Goal: Task Accomplishment & Management: Use online tool/utility

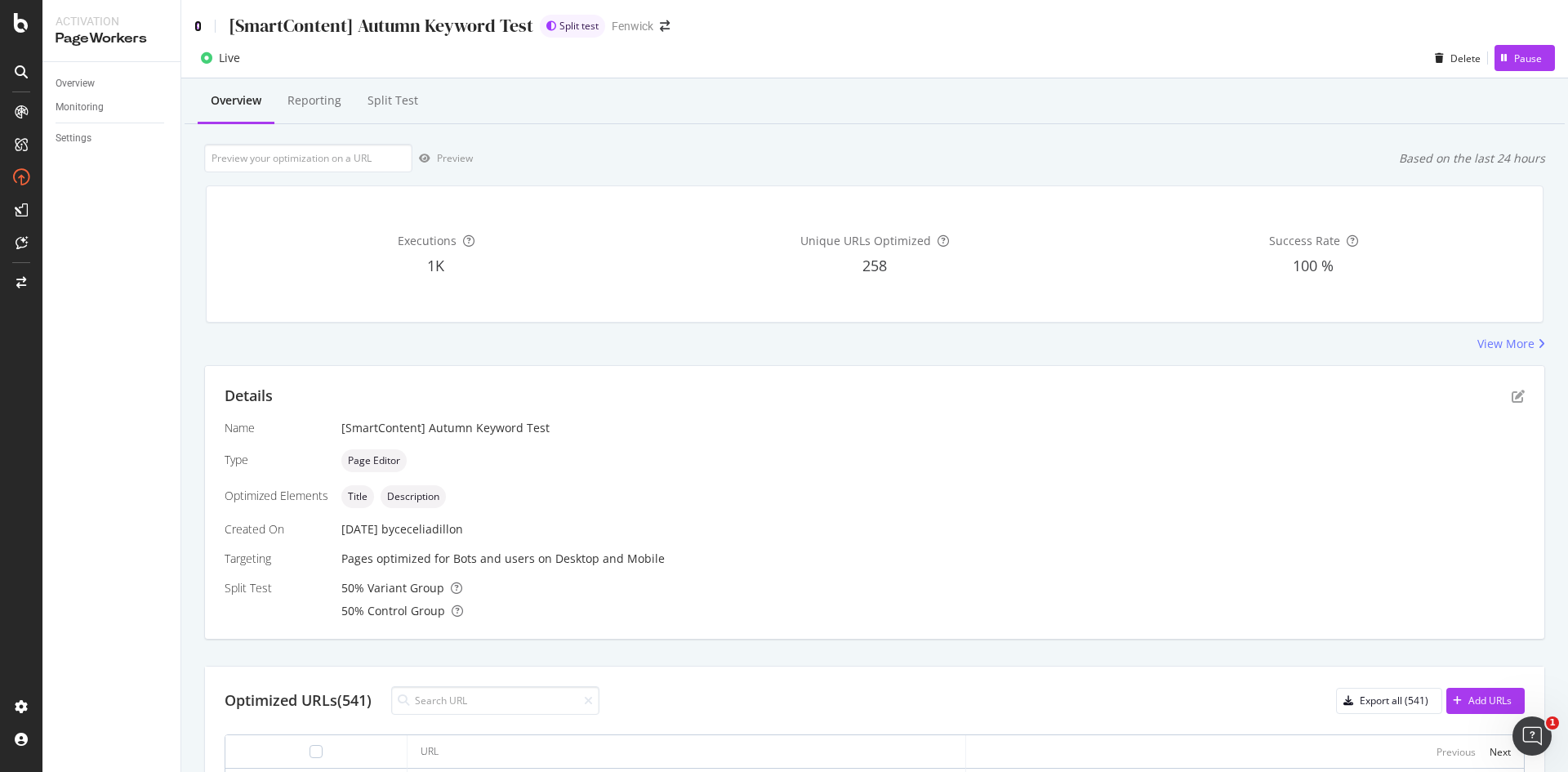
click at [196, 28] on icon at bounding box center [198, 26] width 8 height 12
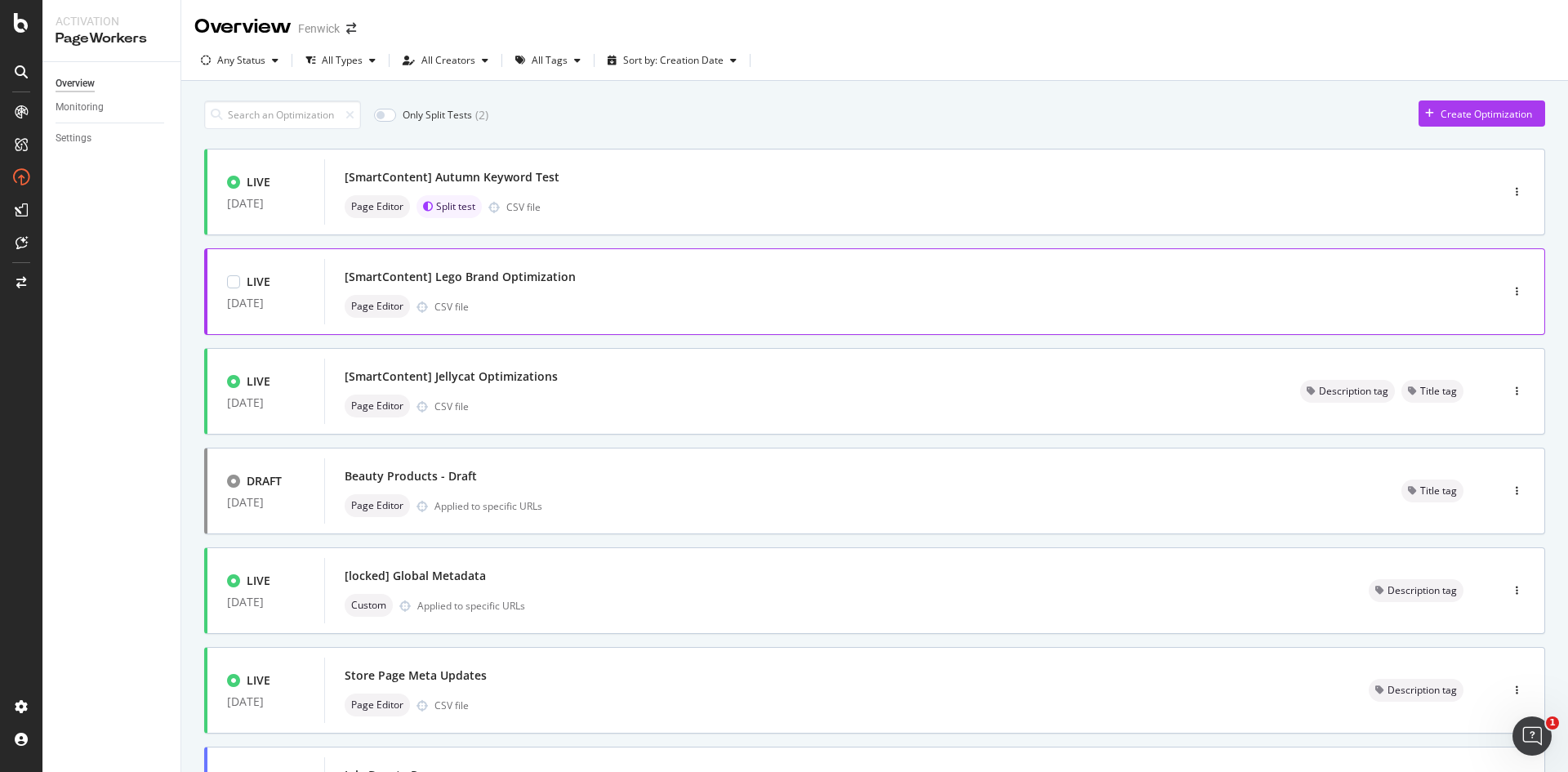
click at [864, 290] on div "[SmartContent] Lego Brand Optimization Page Editor CSV file" at bounding box center [887, 292] width 1086 height 53
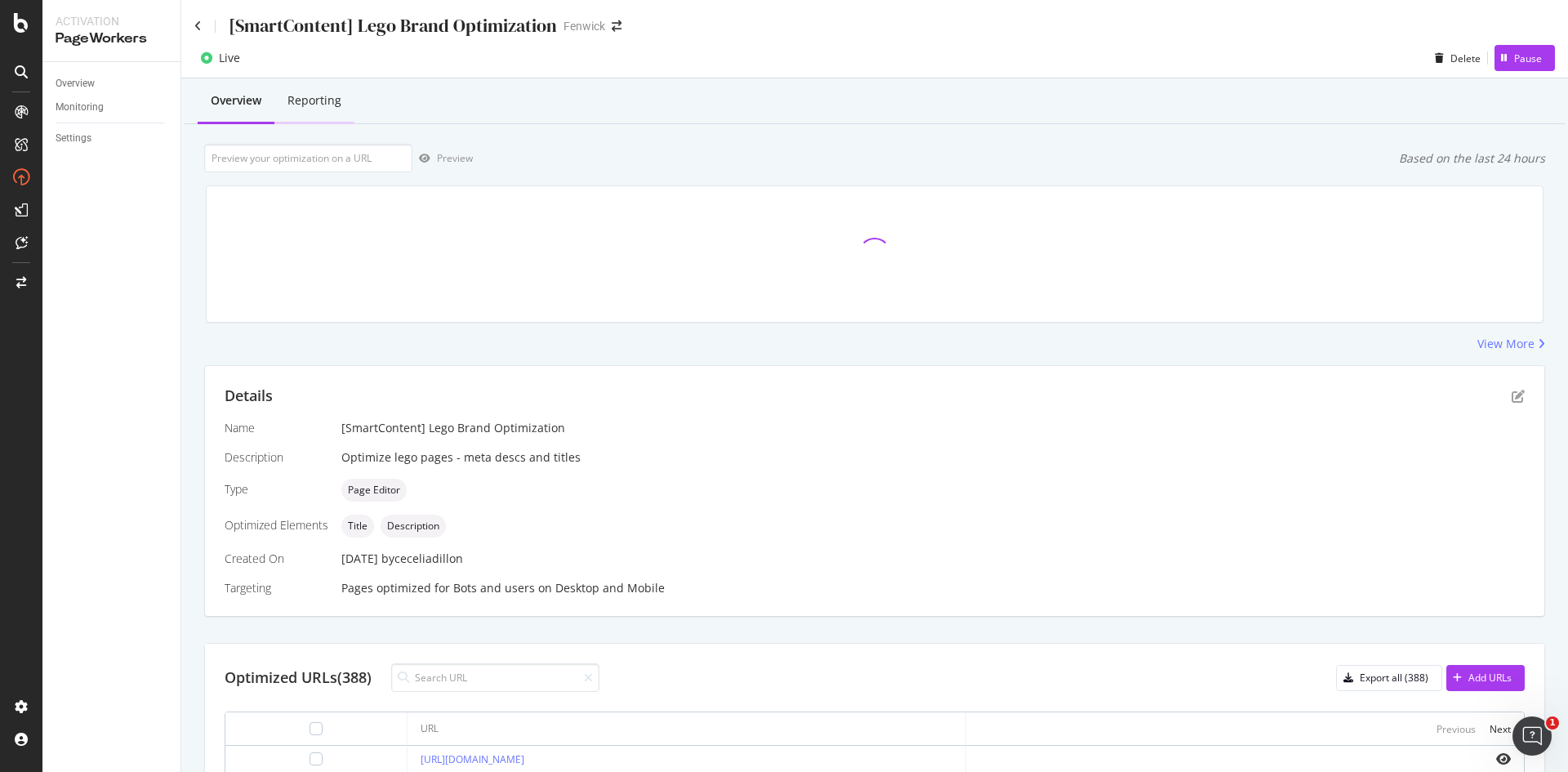
click at [317, 110] on div "Reporting" at bounding box center [314, 101] width 80 height 45
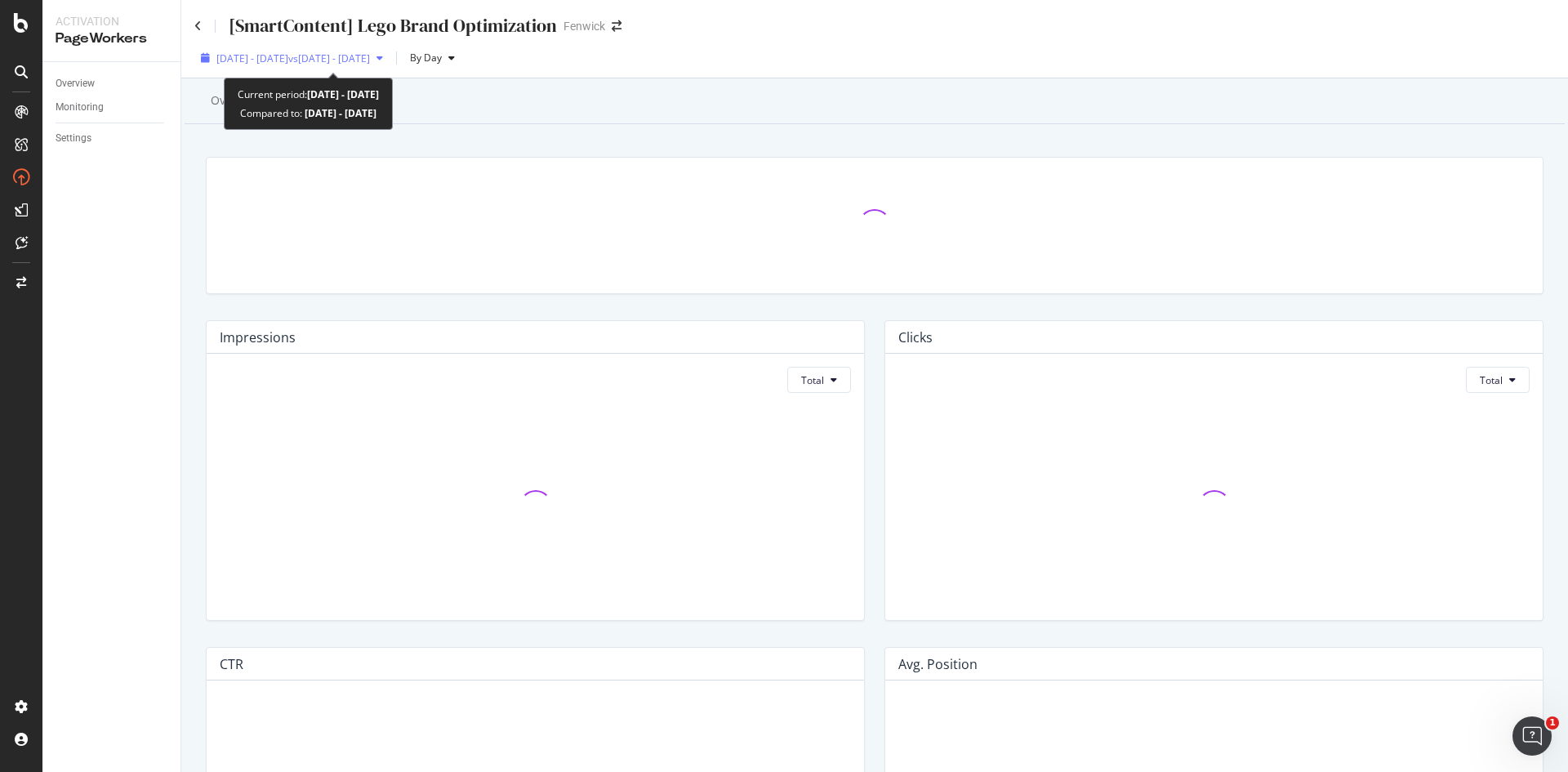
click at [369, 58] on span "vs [DATE] - [DATE]" at bounding box center [329, 58] width 82 height 14
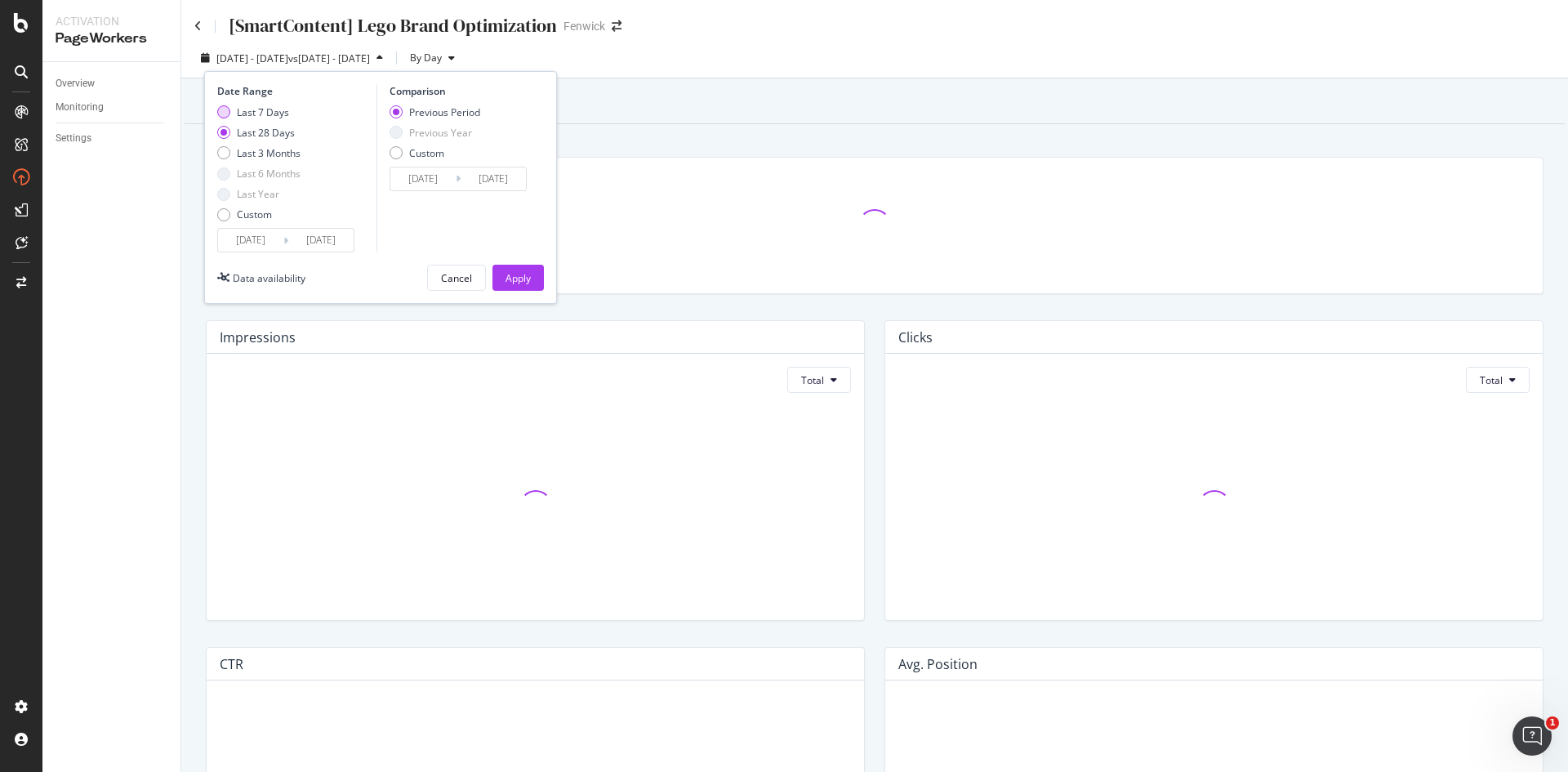
click at [243, 116] on div "Last 7 Days" at bounding box center [263, 112] width 52 height 14
type input "[DATE]"
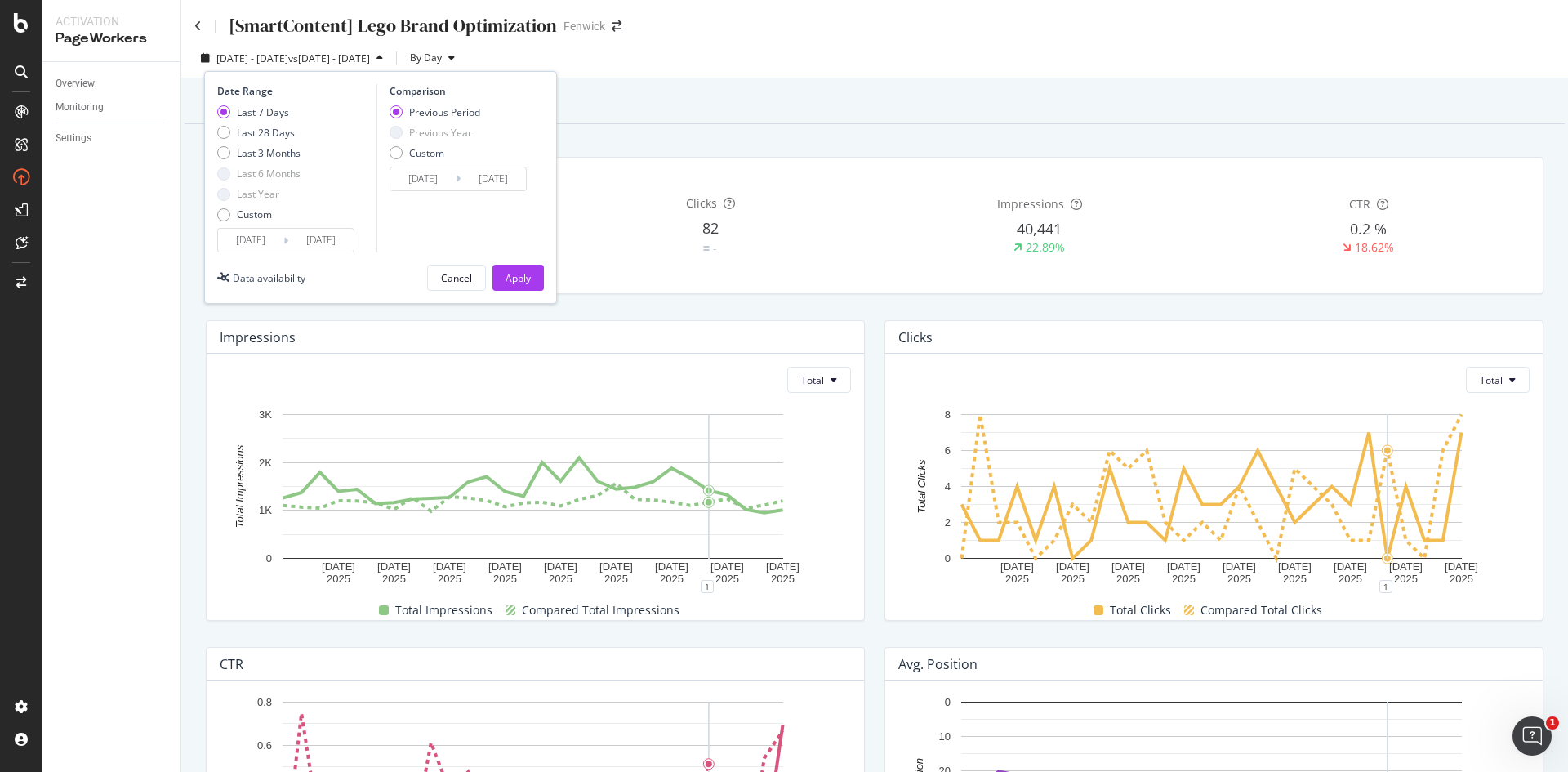
click at [303, 247] on input "[DATE]" at bounding box center [320, 240] width 65 height 23
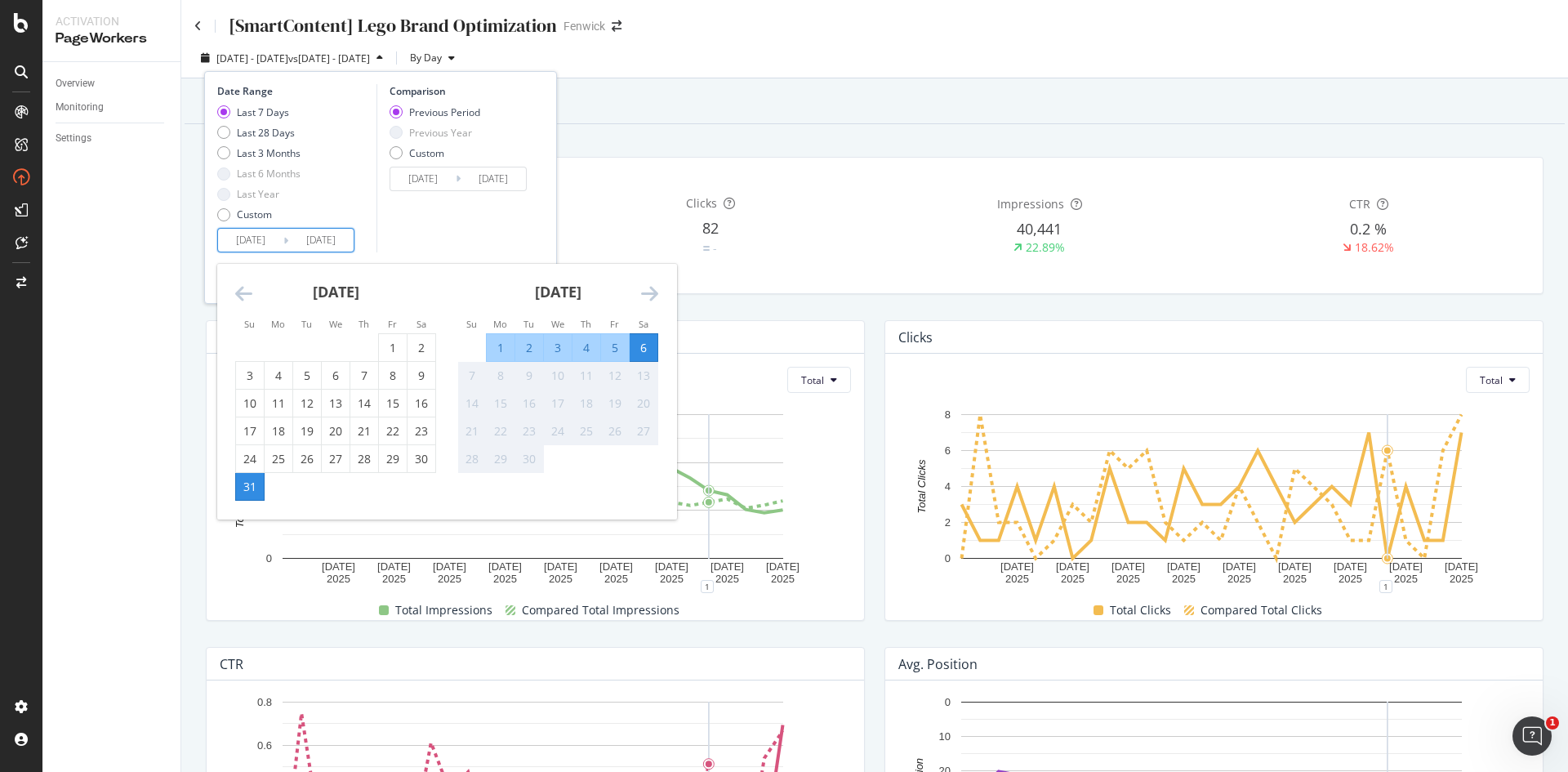
click at [527, 350] on div "2" at bounding box center [529, 347] width 28 height 17
type input "[DATE]"
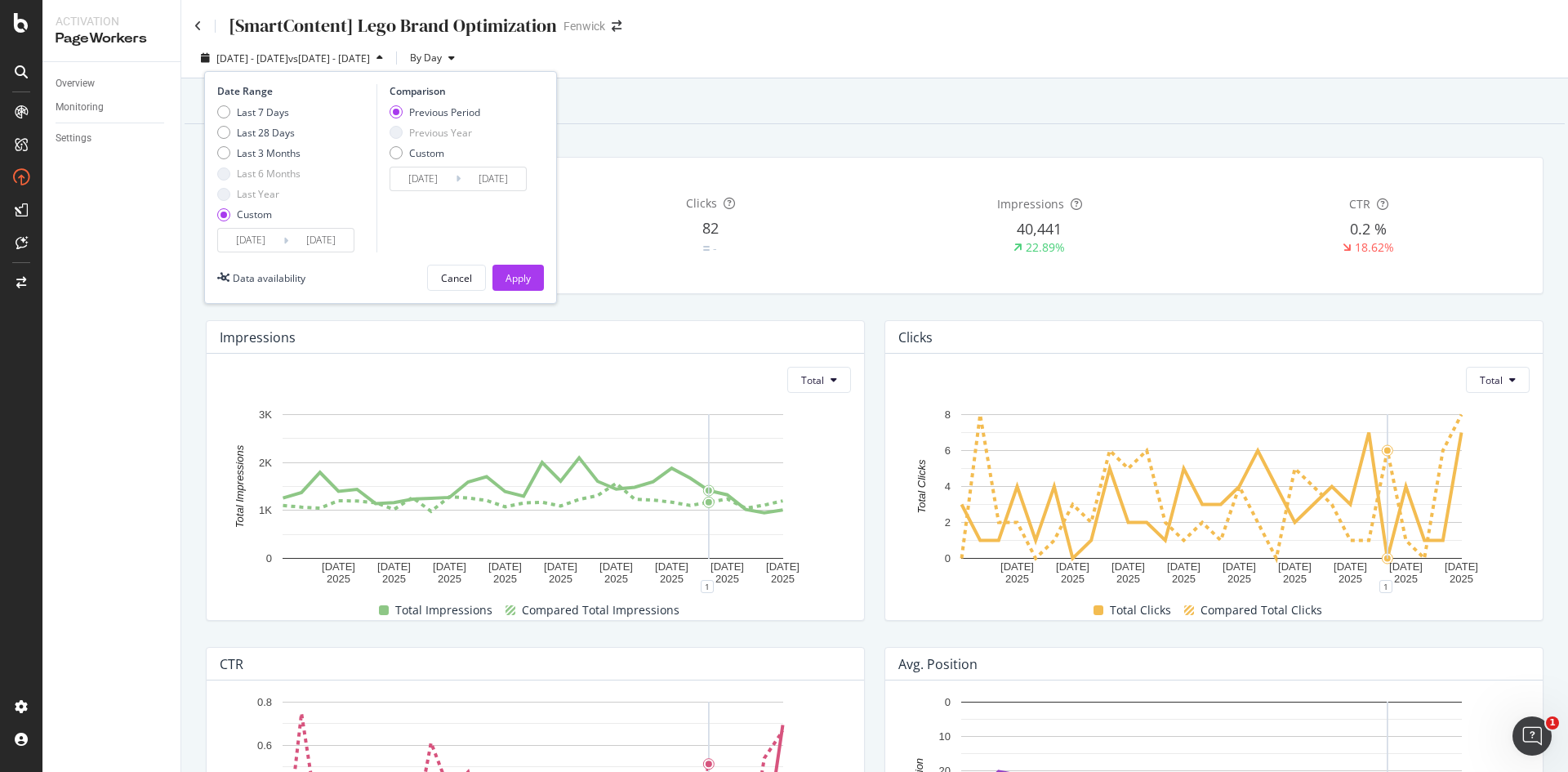
click at [330, 246] on input "[DATE]" at bounding box center [320, 240] width 65 height 23
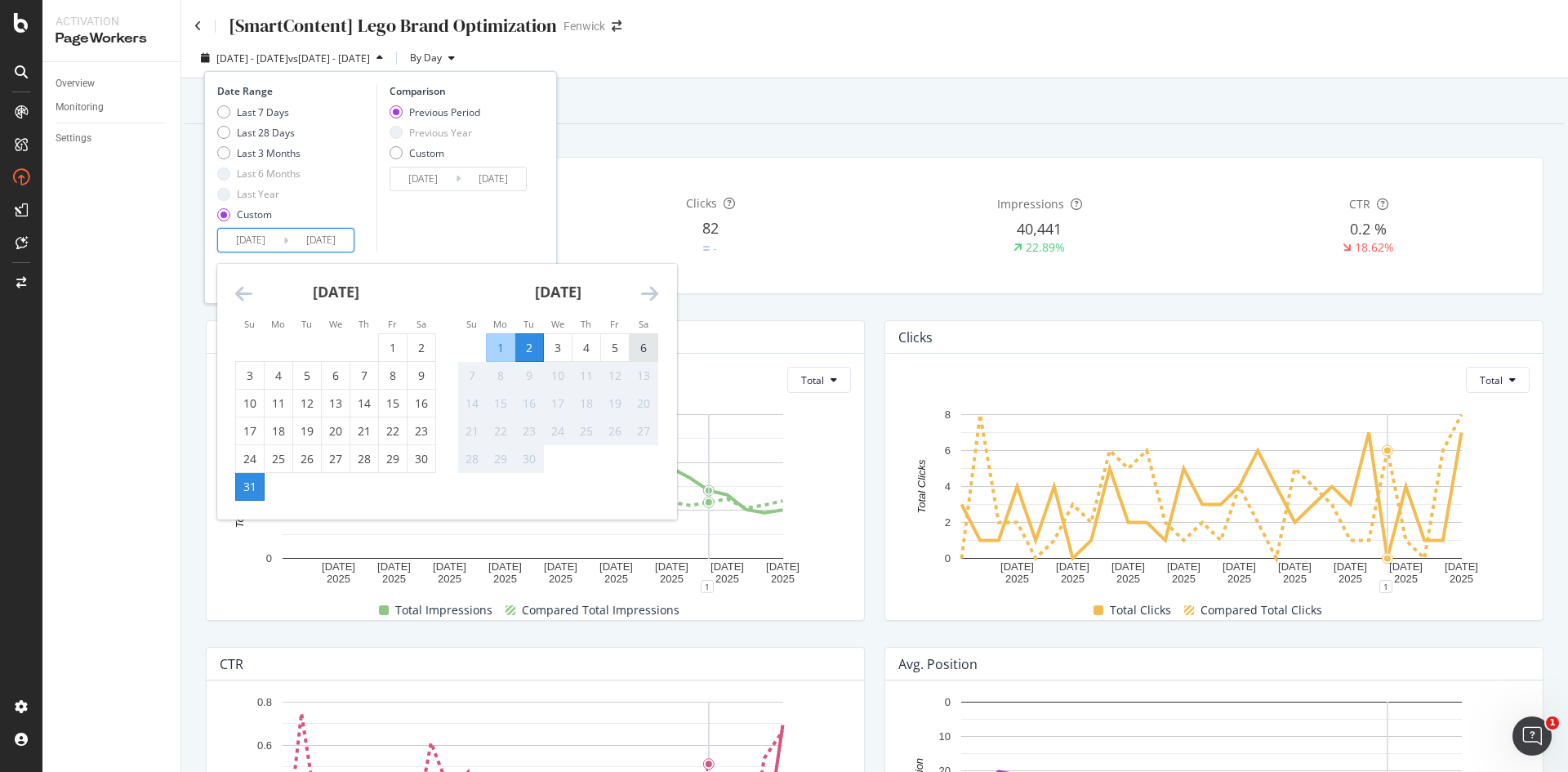
click at [640, 349] on div "6" at bounding box center [644, 347] width 28 height 17
type input "[DATE]"
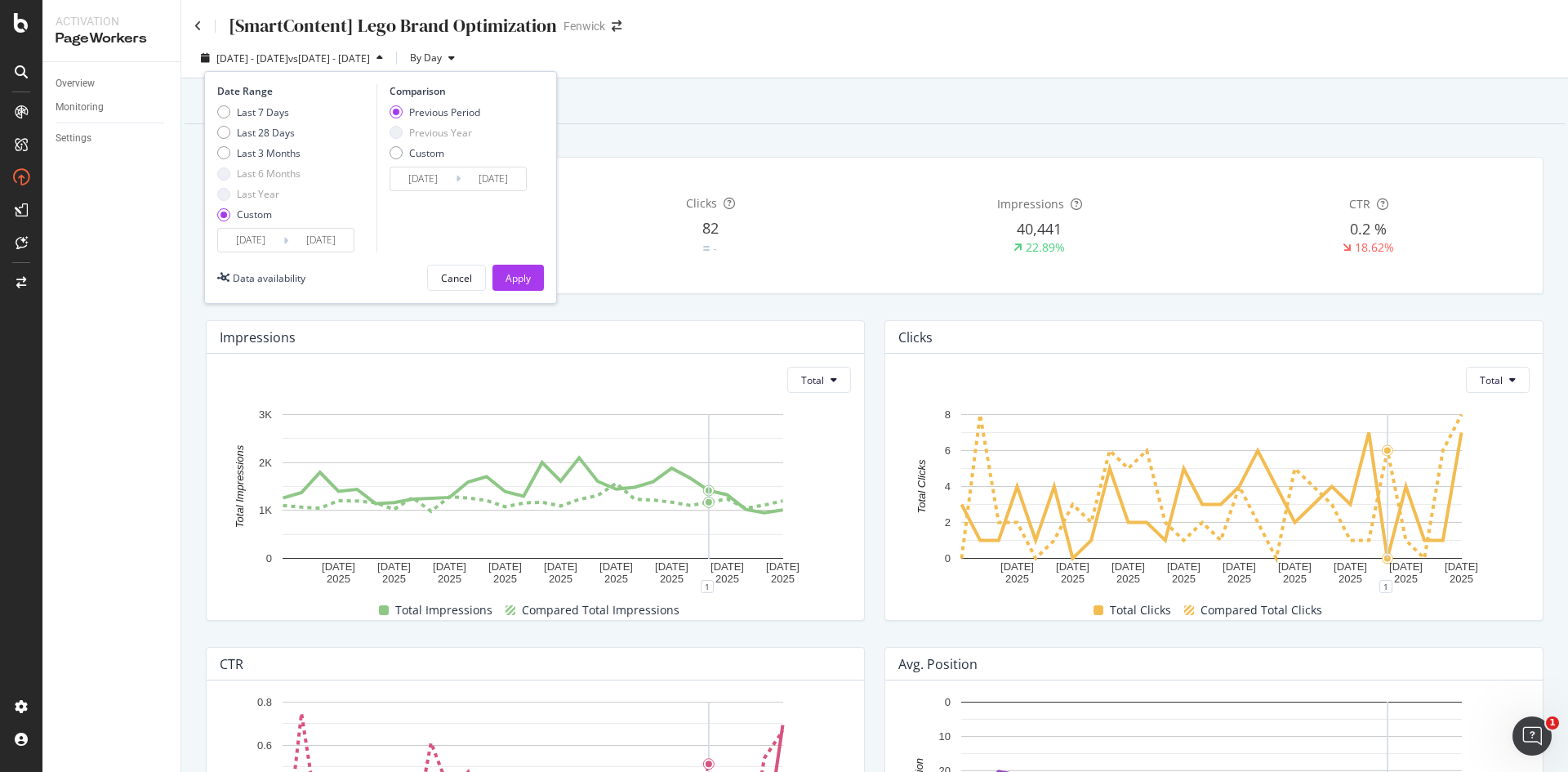
click at [327, 245] on input "[DATE]" at bounding box center [320, 240] width 65 height 23
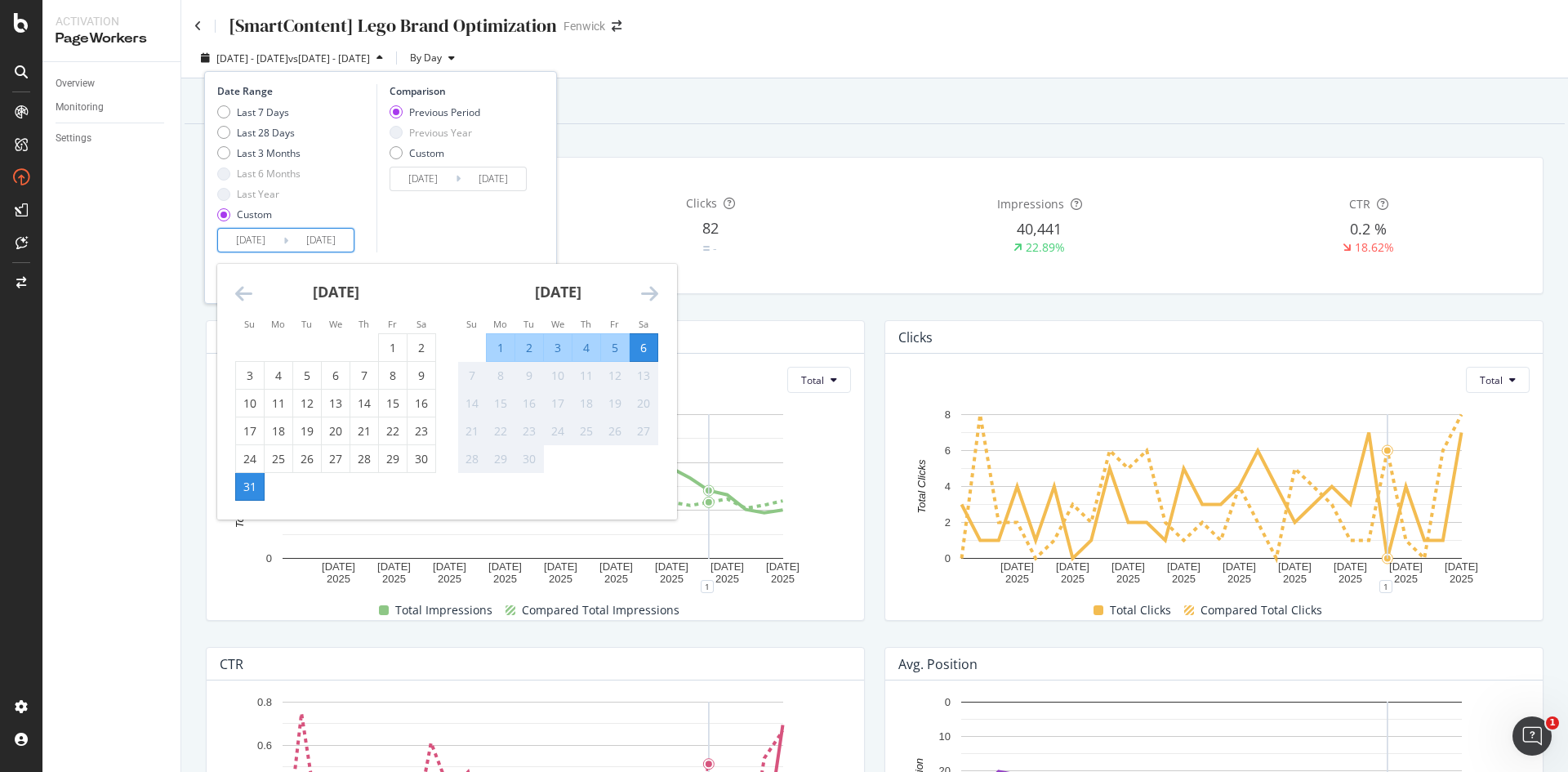
click at [531, 349] on div "2" at bounding box center [529, 347] width 28 height 17
type input "[DATE]"
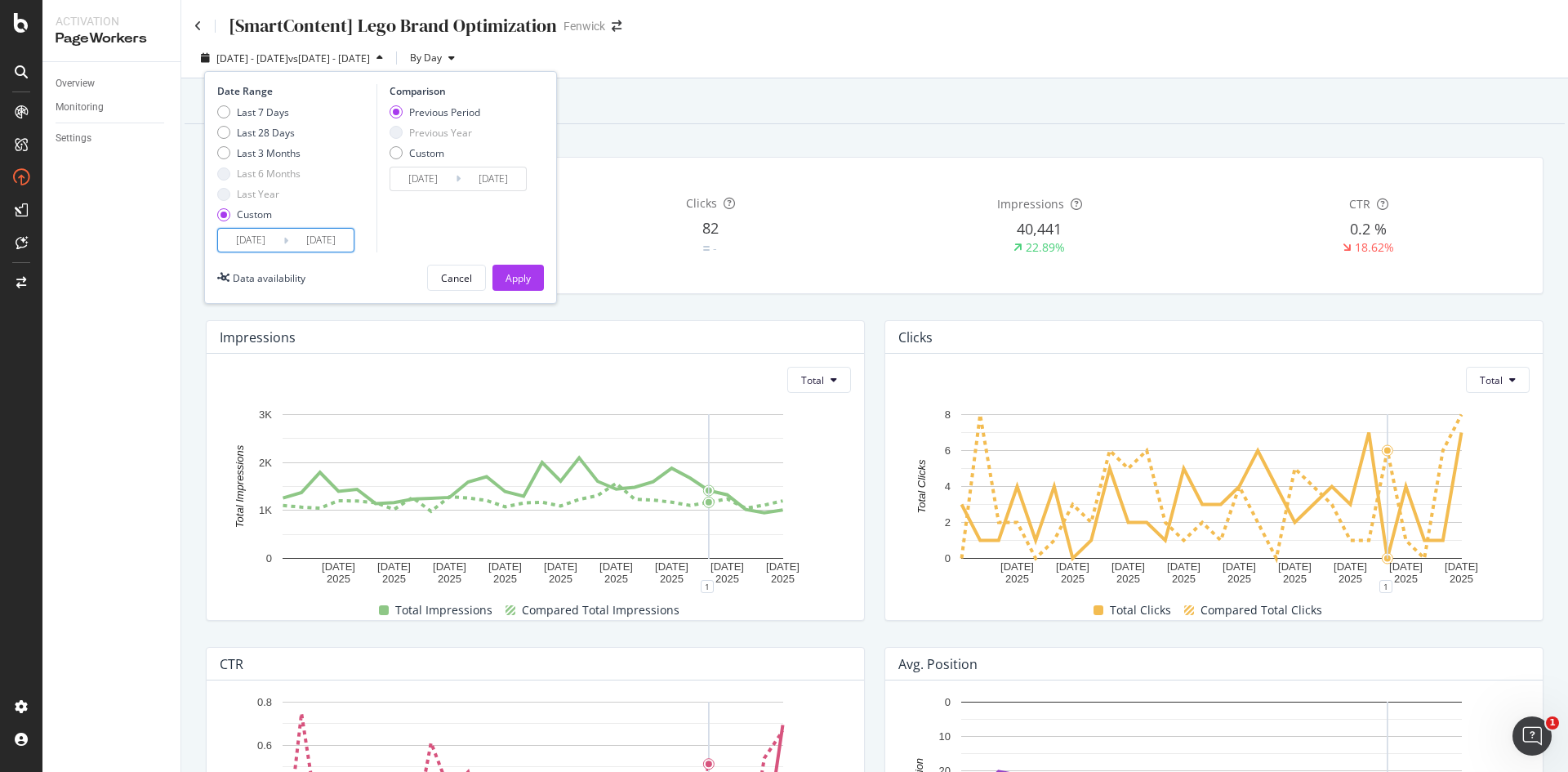
click at [307, 237] on input "[DATE]" at bounding box center [320, 240] width 65 height 23
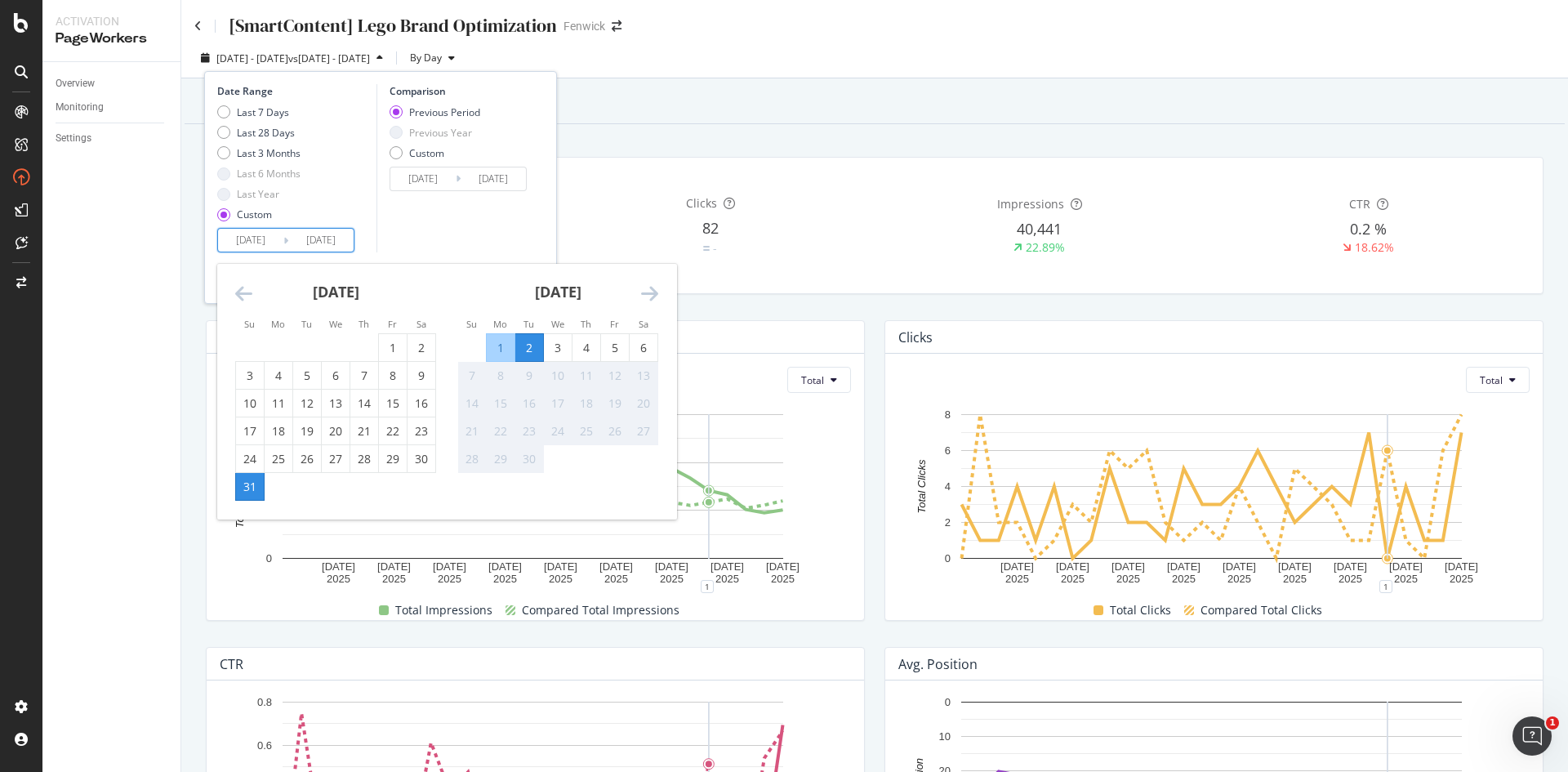
click at [528, 345] on div "2" at bounding box center [529, 347] width 28 height 17
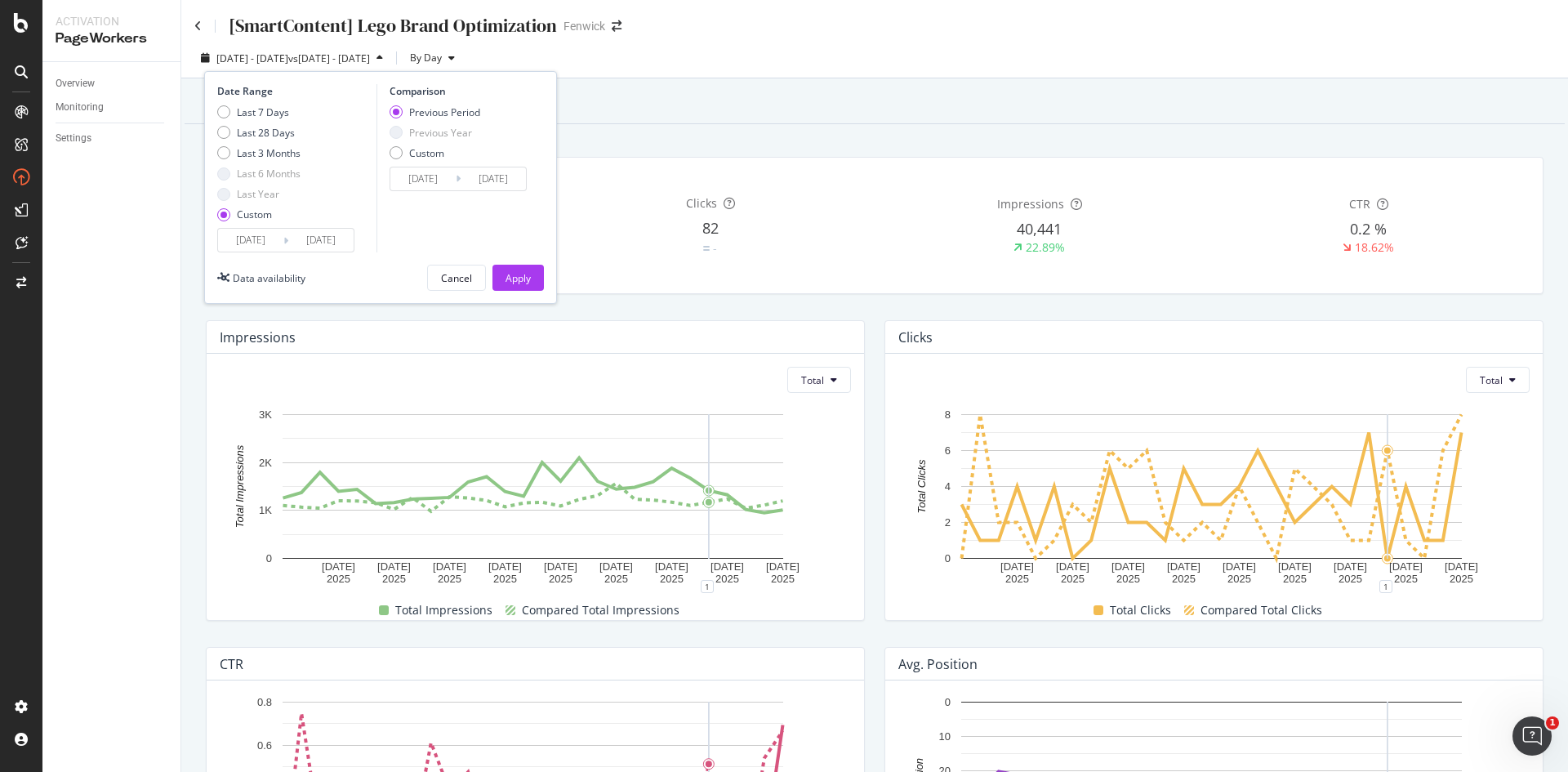
click at [304, 237] on input "[DATE]" at bounding box center [320, 240] width 65 height 23
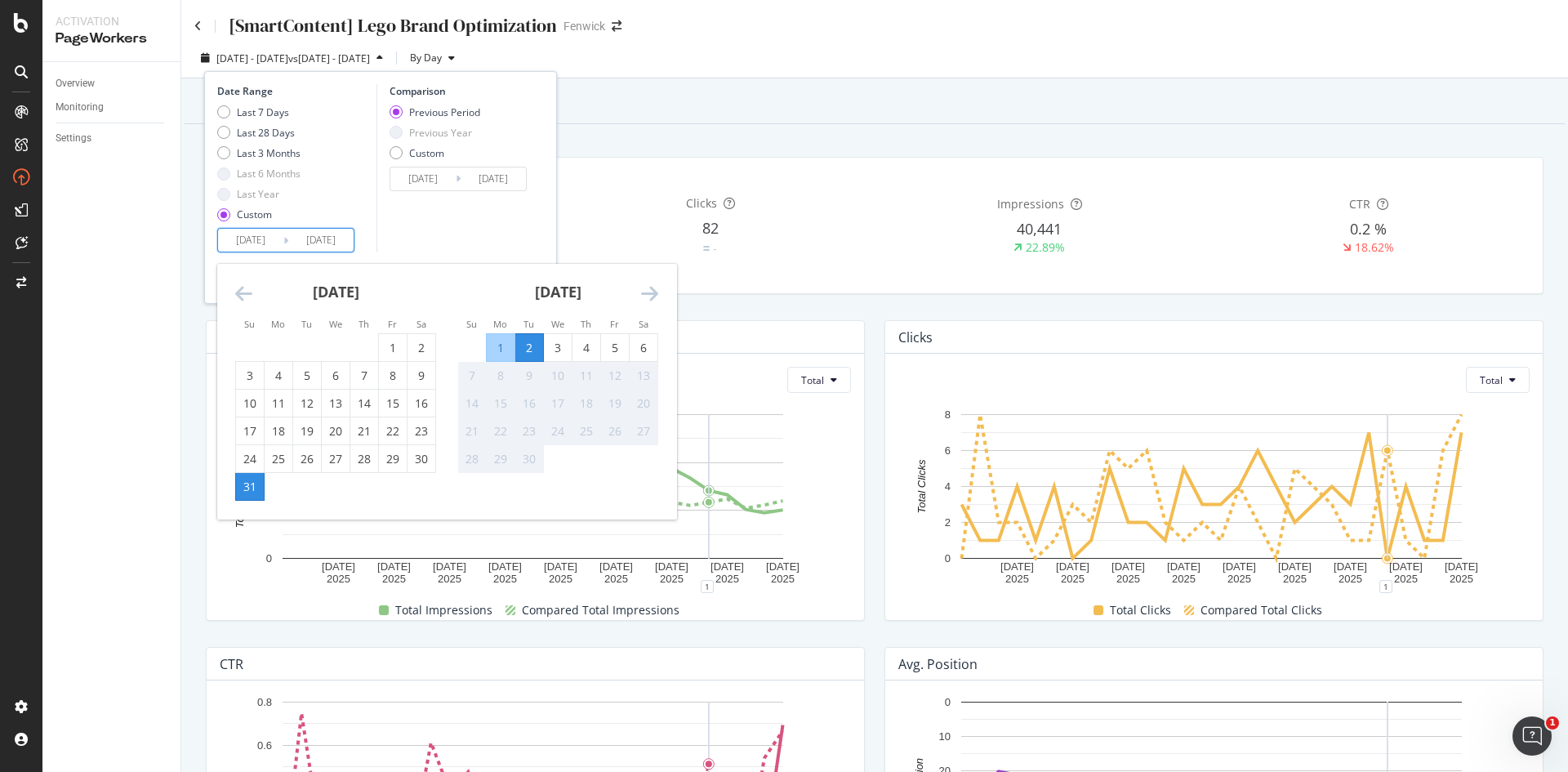
click at [246, 479] on div "31" at bounding box center [250, 486] width 28 height 17
type input "[DATE]"
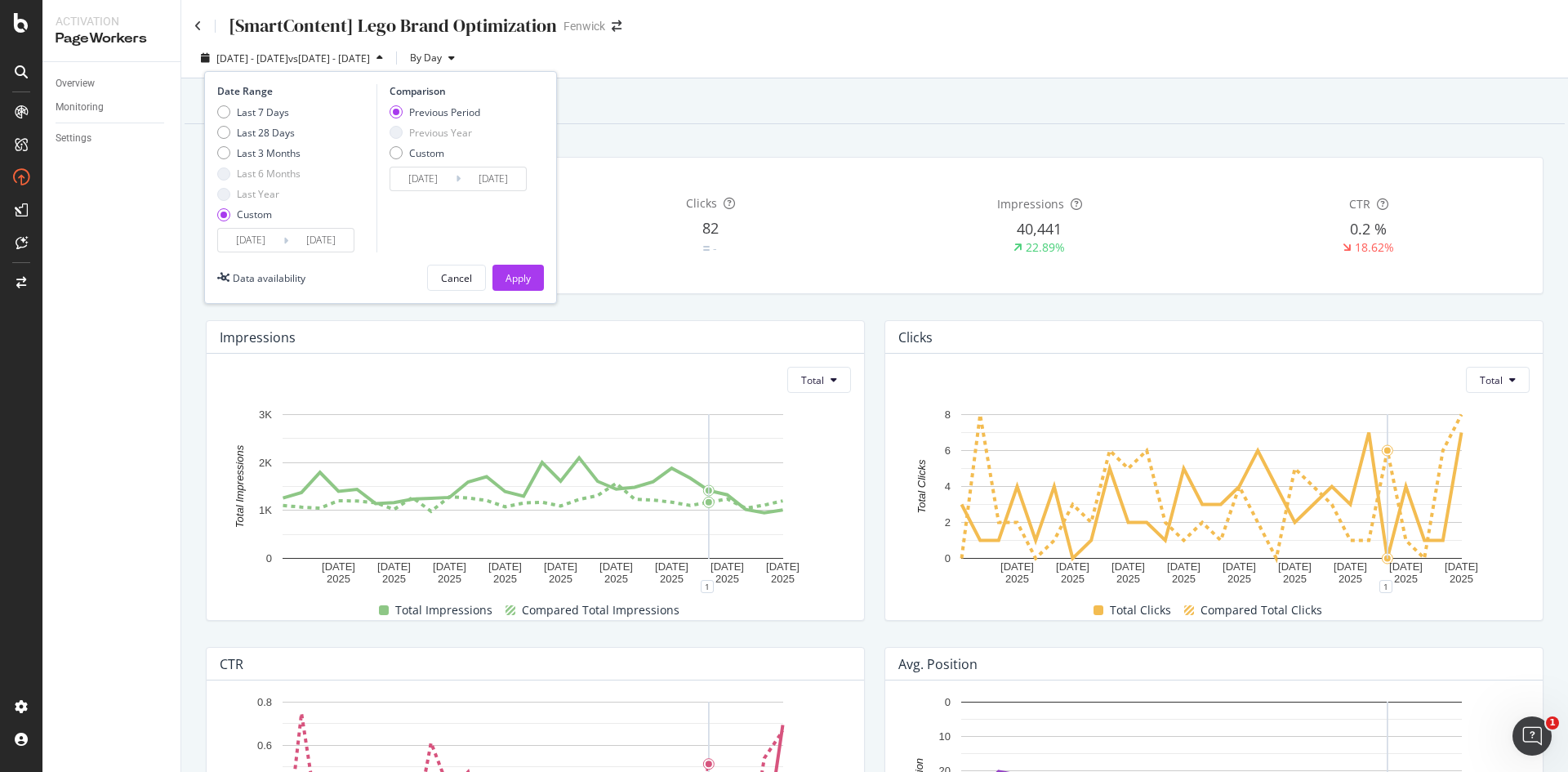
click at [259, 248] on input "[DATE]" at bounding box center [250, 240] width 65 height 23
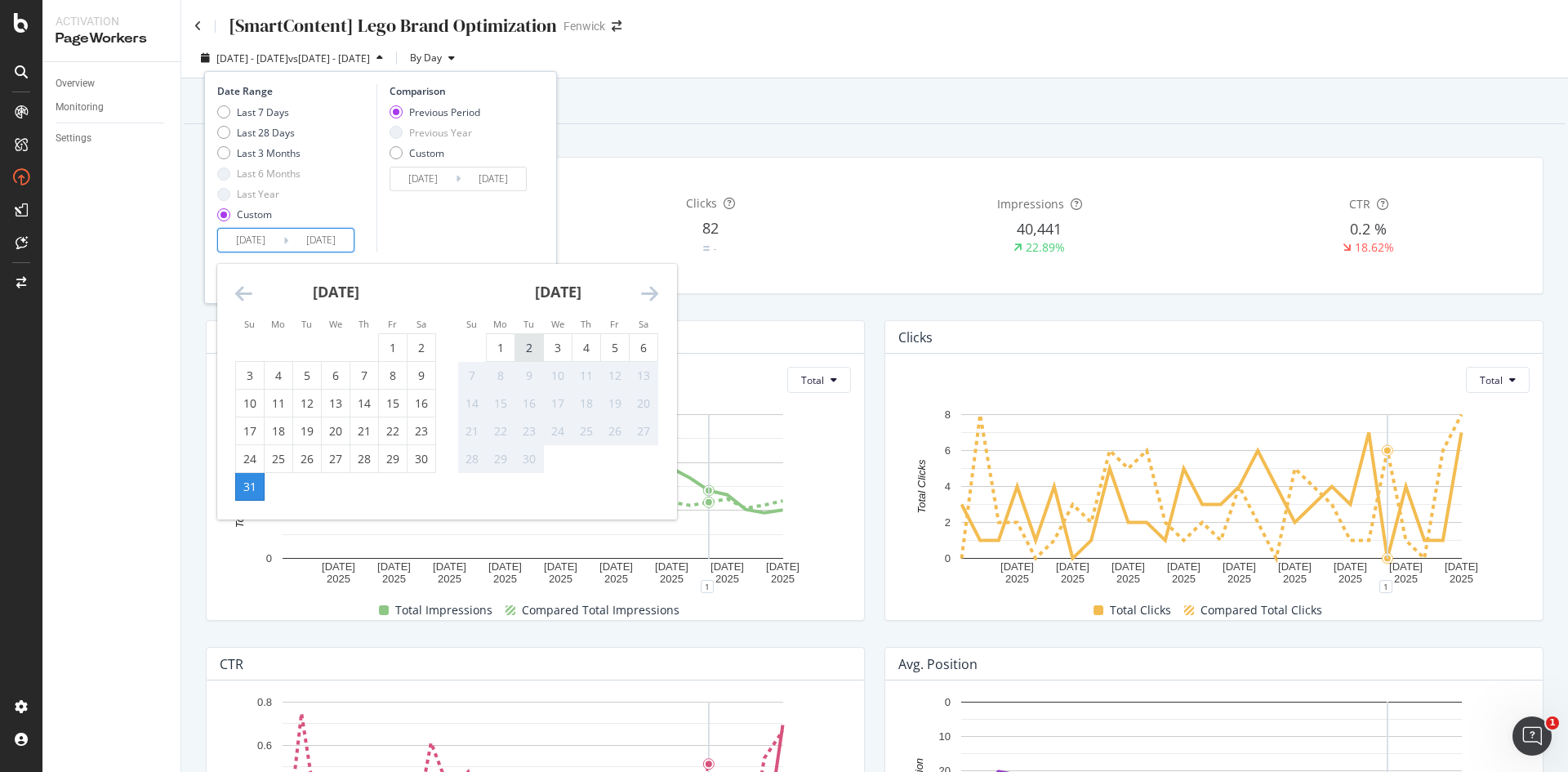
click at [528, 352] on div "2" at bounding box center [529, 347] width 28 height 17
type input "[DATE]"
click at [645, 347] on div "6" at bounding box center [644, 347] width 28 height 17
type input "[DATE]"
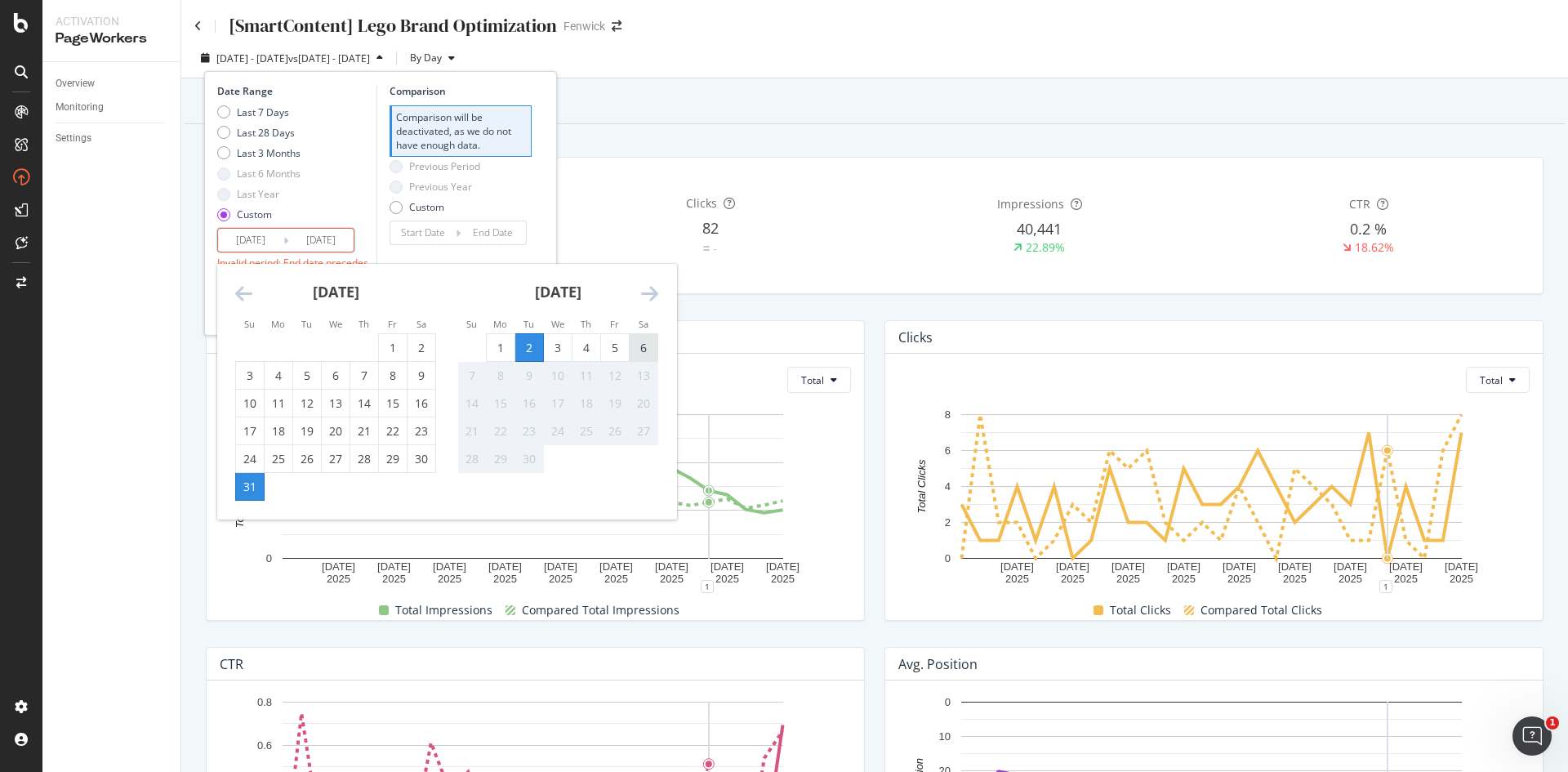
type input "[DATE]"
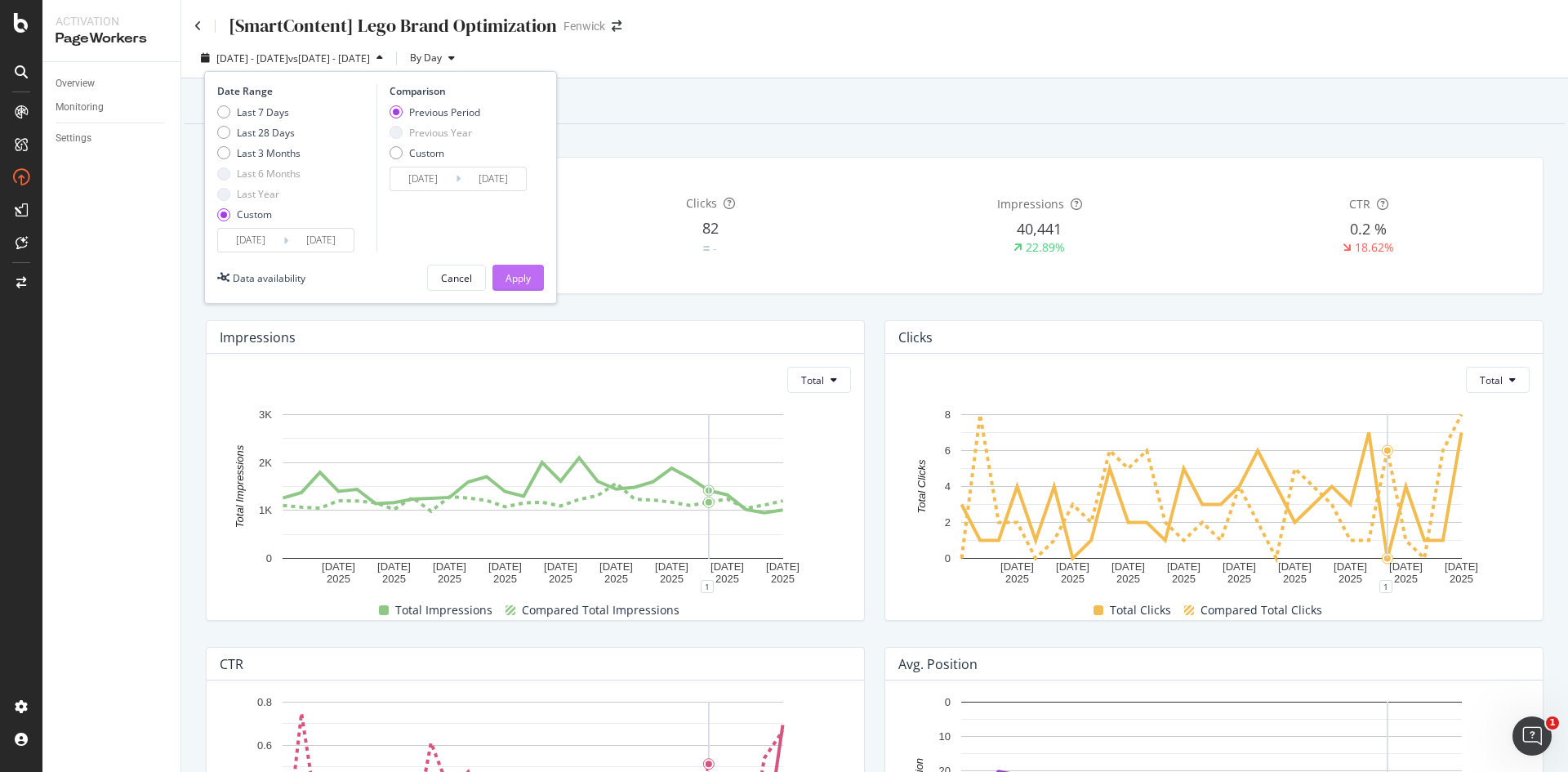
click at [514, 278] on div "Apply" at bounding box center [518, 278] width 25 height 14
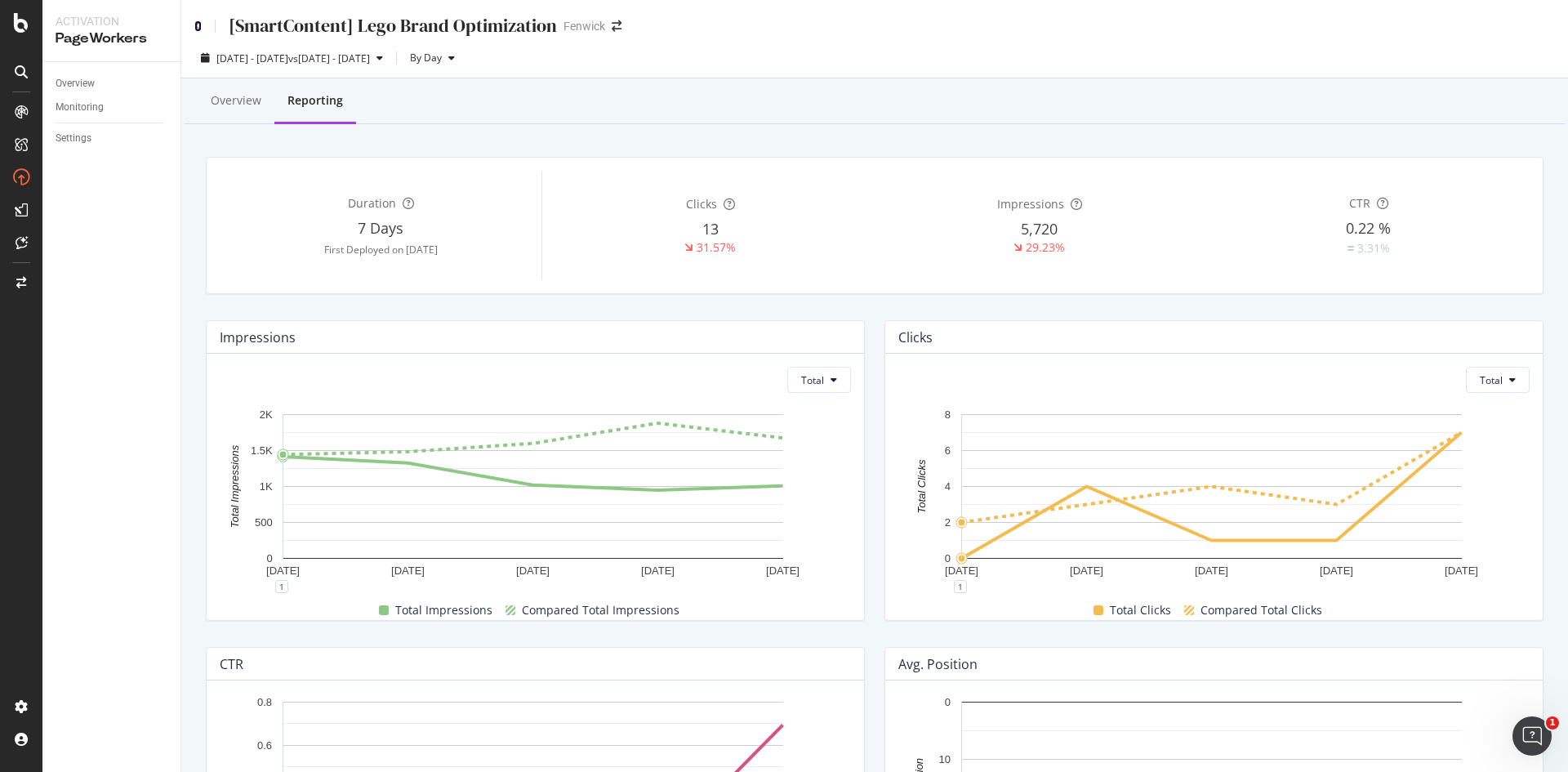
click at [199, 28] on icon at bounding box center [198, 26] width 8 height 12
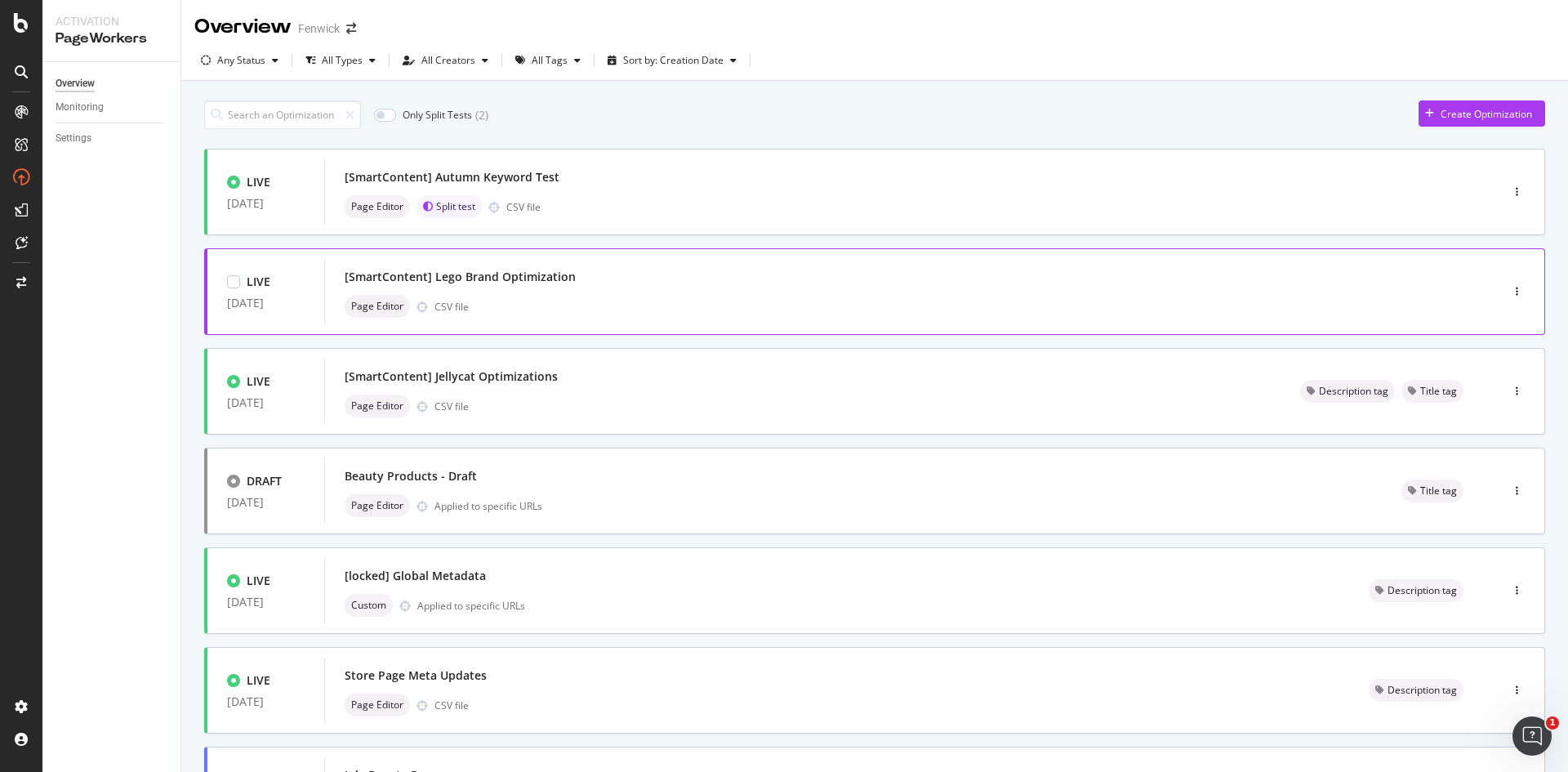
click at [1513, 287] on div at bounding box center [1516, 292] width 54 height 33
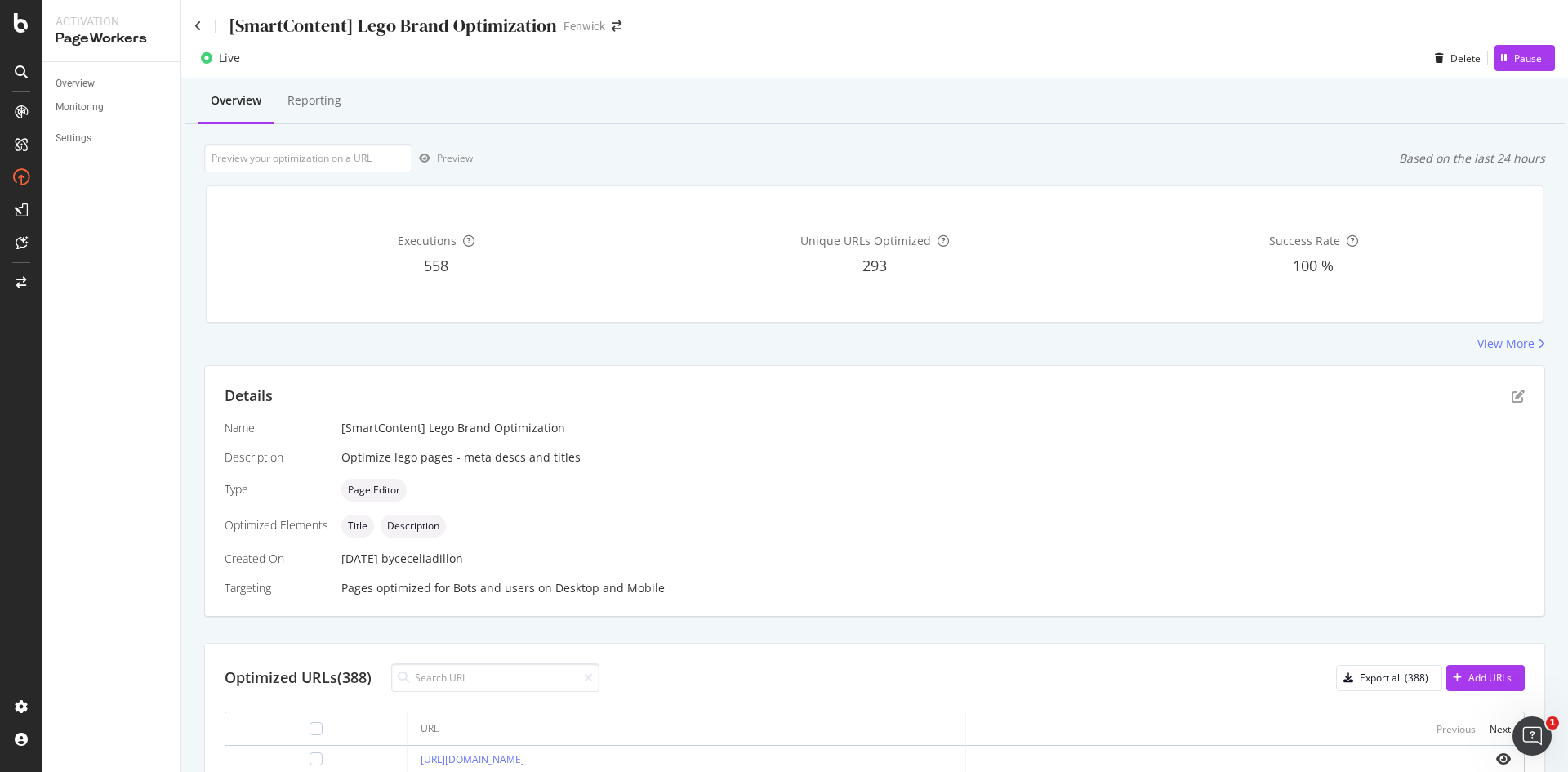
click at [203, 29] on div "[SmartContent] Lego Brand Optimization" at bounding box center [375, 25] width 363 height 25
click at [194, 23] on icon at bounding box center [198, 26] width 8 height 12
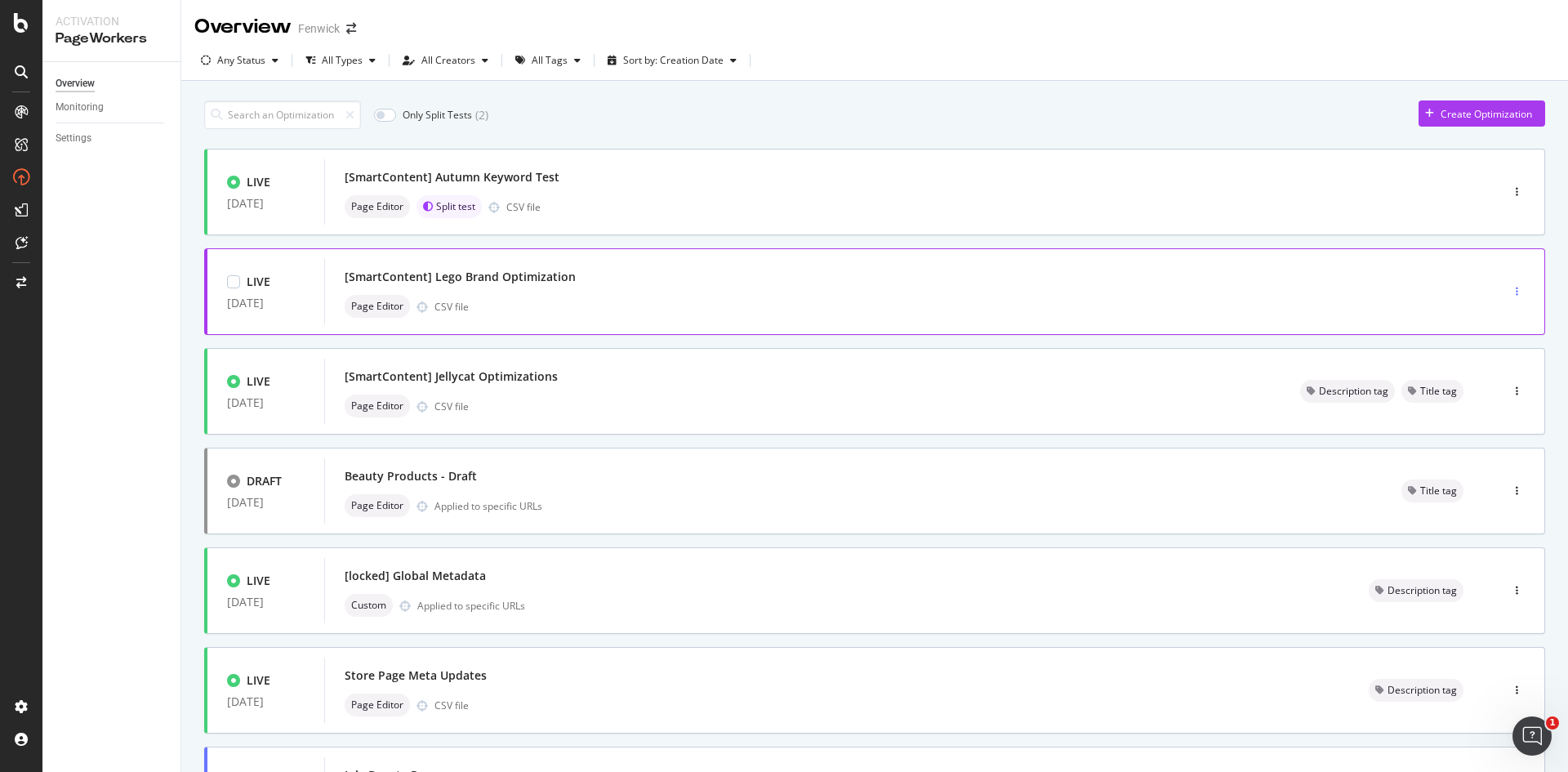
click at [1509, 298] on div "button" at bounding box center [1516, 291] width 16 height 24
click at [1478, 374] on div "Tags" at bounding box center [1482, 376] width 22 height 14
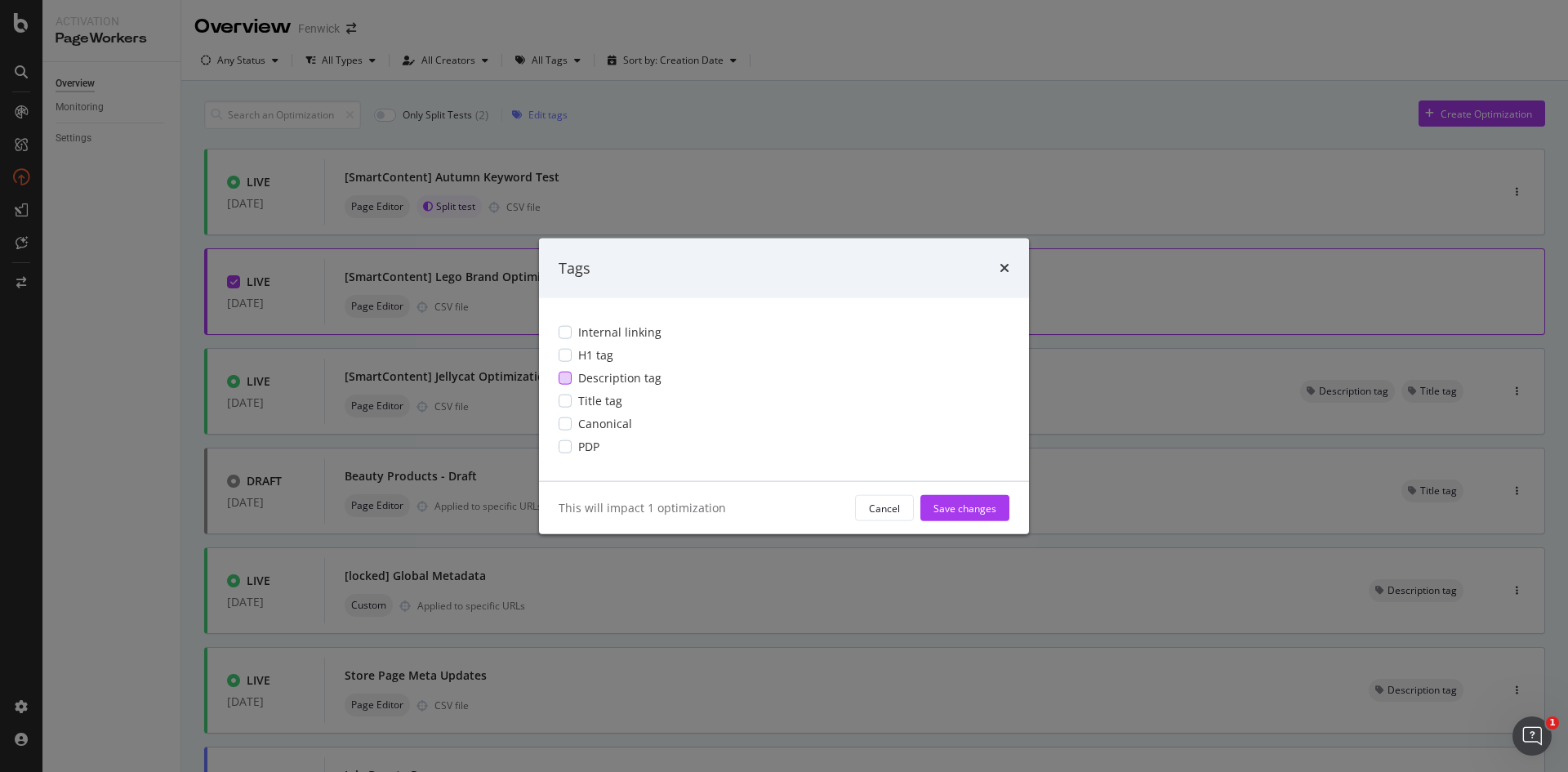
click at [574, 380] on div "Description tag" at bounding box center [784, 377] width 451 height 17
click at [572, 397] on div "Title tag" at bounding box center [784, 401] width 451 height 17
click at [947, 505] on div "Save changes" at bounding box center [964, 508] width 63 height 14
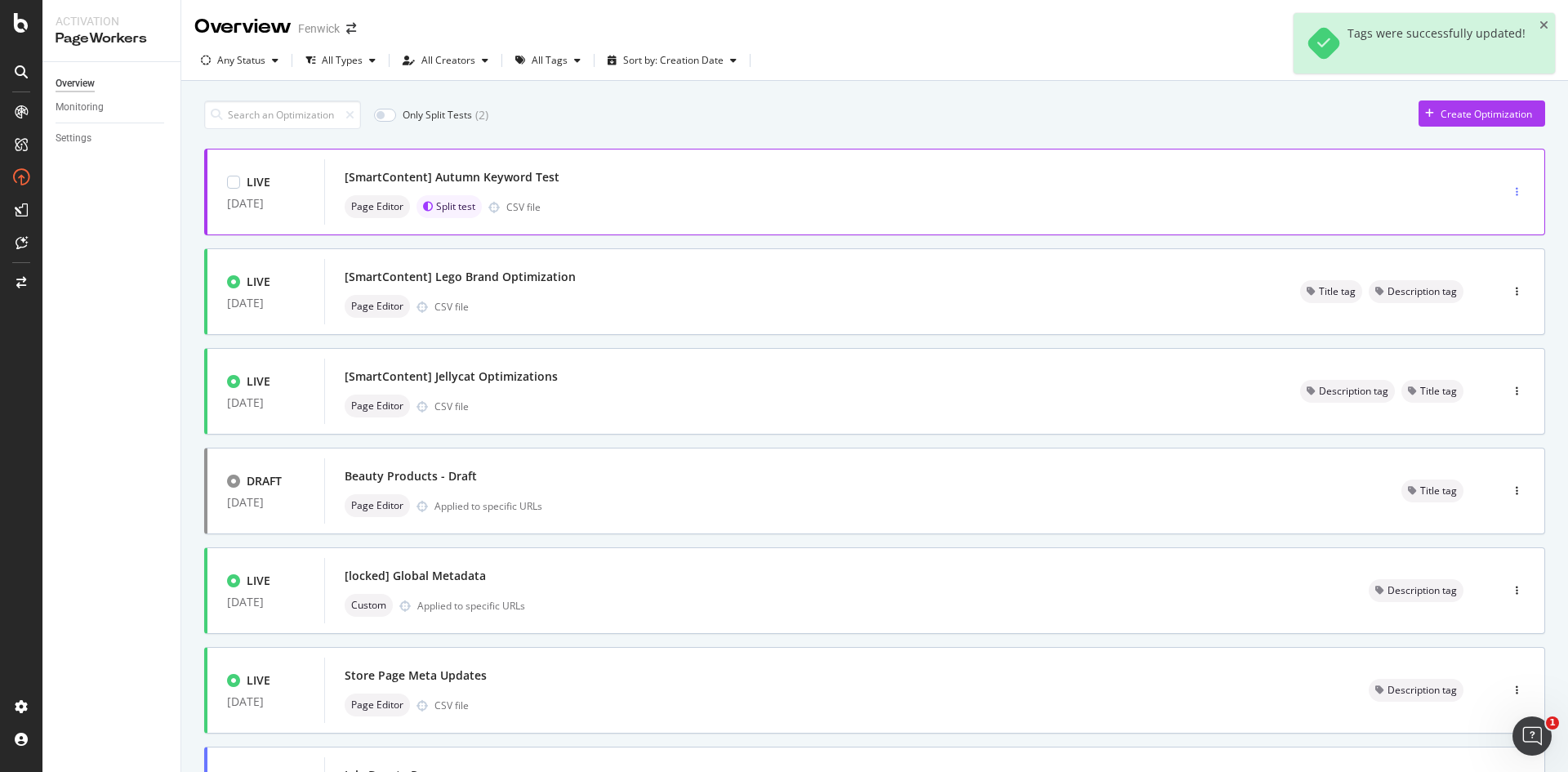
click at [1509, 194] on div "button" at bounding box center [1516, 192] width 16 height 10
click at [1461, 278] on icon at bounding box center [1458, 277] width 10 height 10
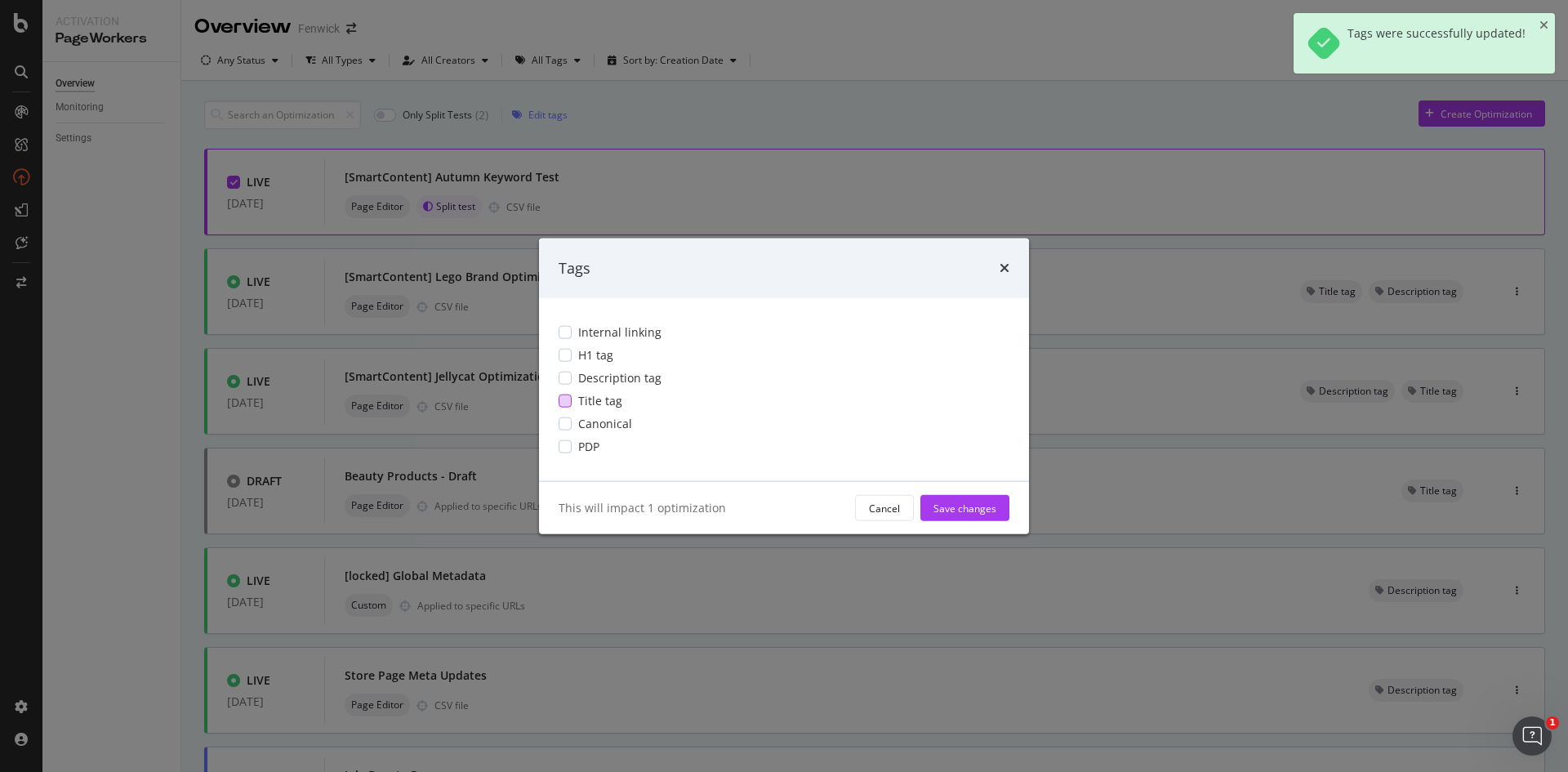
click at [562, 406] on div "modal" at bounding box center [565, 401] width 13 height 13
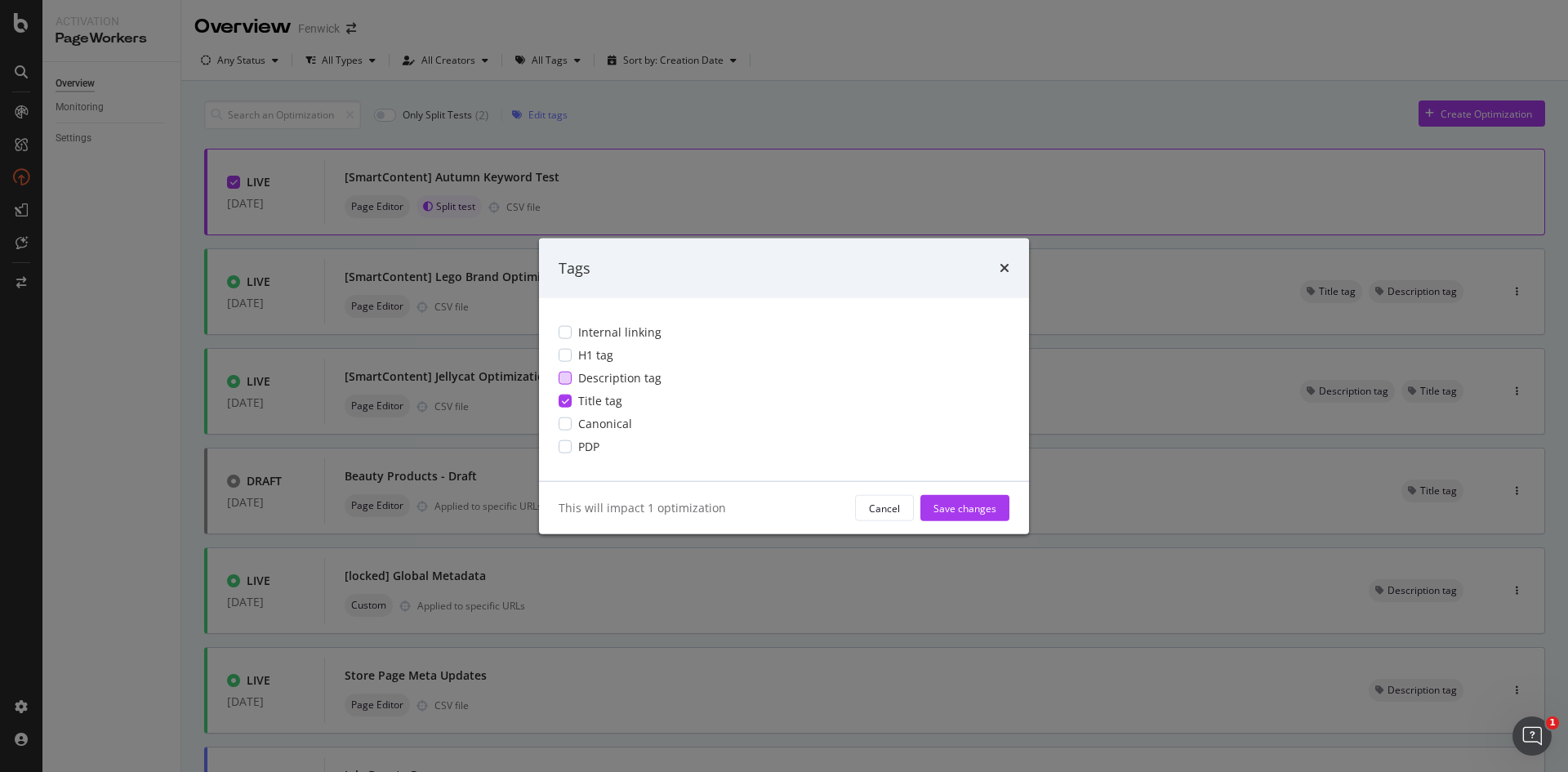
click at [564, 376] on div "modal" at bounding box center [565, 377] width 13 height 13
click at [955, 508] on div "Save changes" at bounding box center [964, 508] width 63 height 14
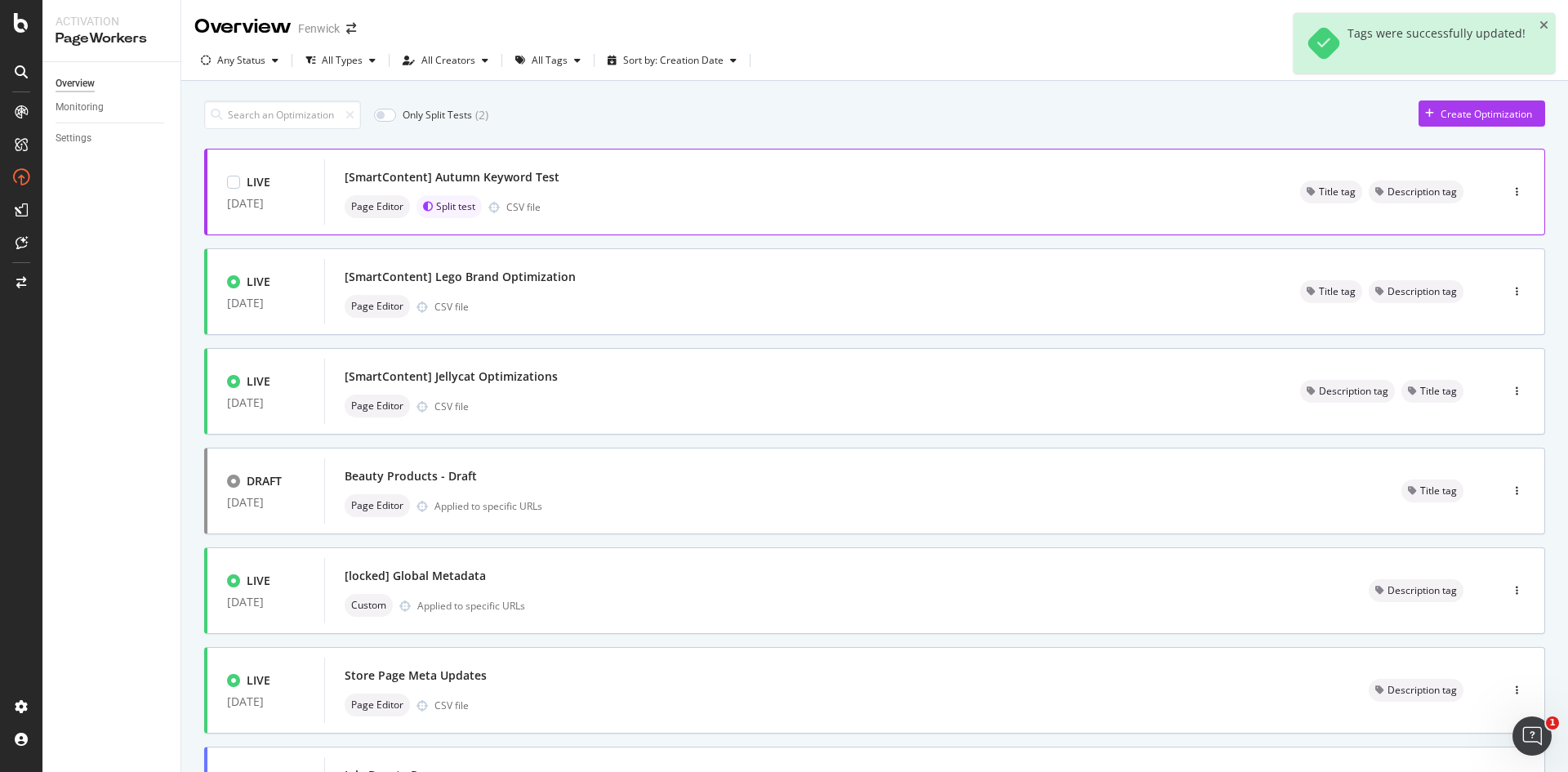
click at [584, 189] on div "[SmartContent] Autumn Keyword Test" at bounding box center [802, 178] width 916 height 23
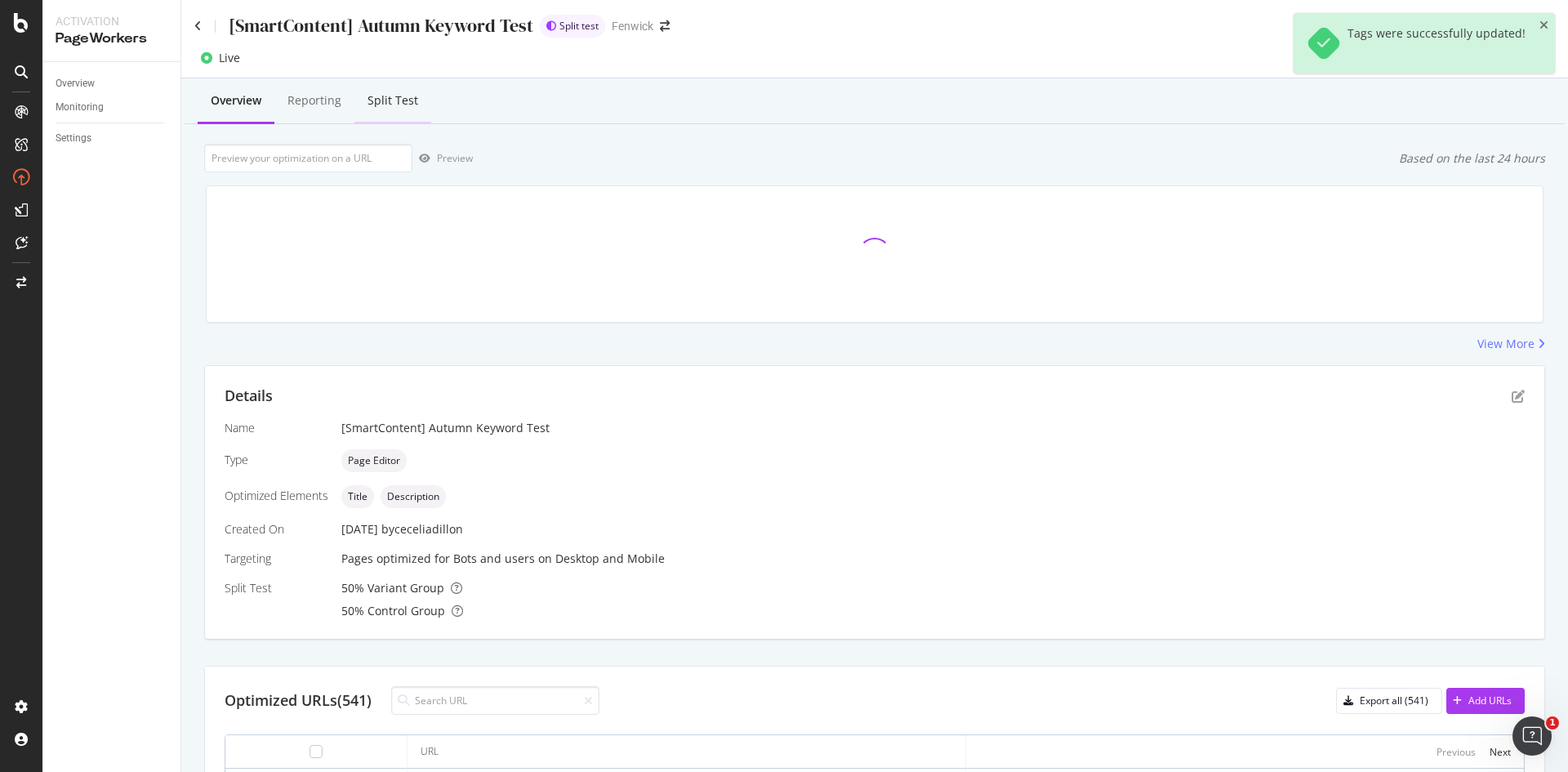
click at [378, 96] on div "Split Test" at bounding box center [393, 100] width 51 height 17
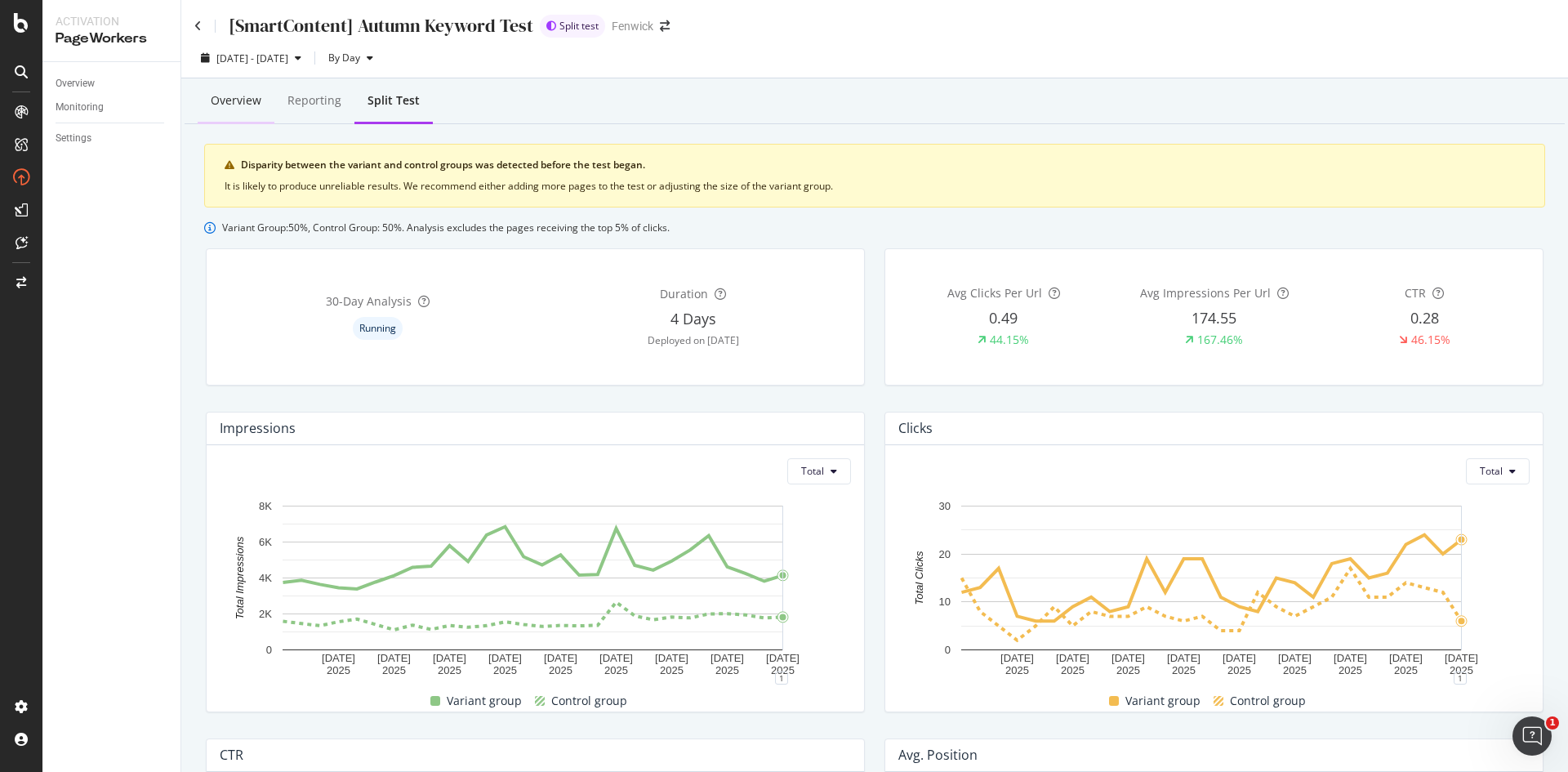
click at [222, 105] on div "Overview" at bounding box center [236, 100] width 51 height 17
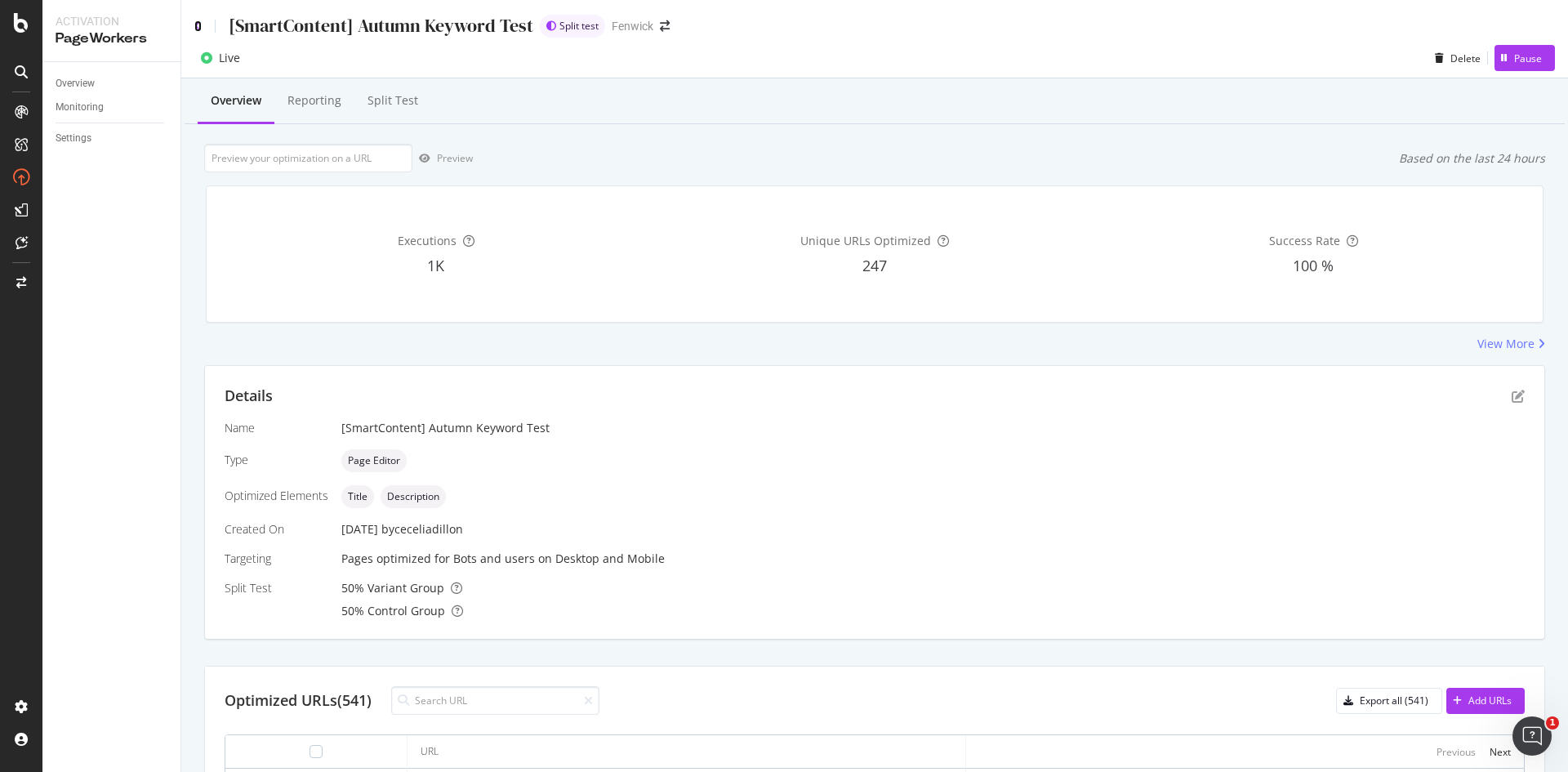
click at [196, 28] on icon at bounding box center [198, 26] width 8 height 12
